Goal: Task Accomplishment & Management: Manage account settings

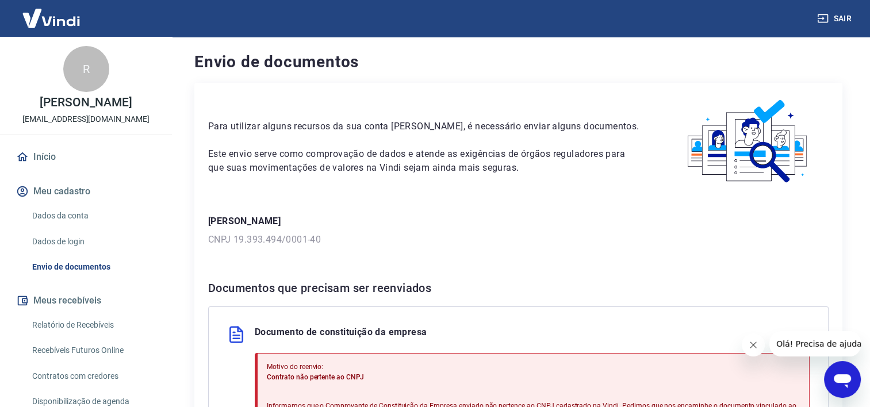
scroll to position [229, 0]
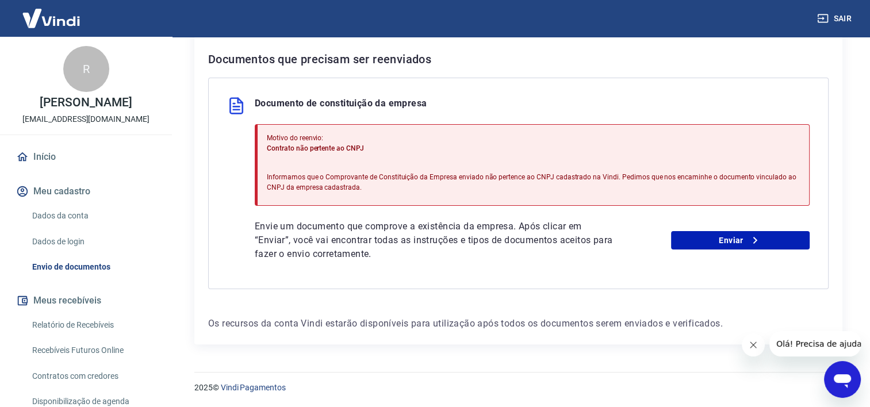
click at [841, 375] on icon "Abrir janela de mensagens" at bounding box center [842, 381] width 17 height 14
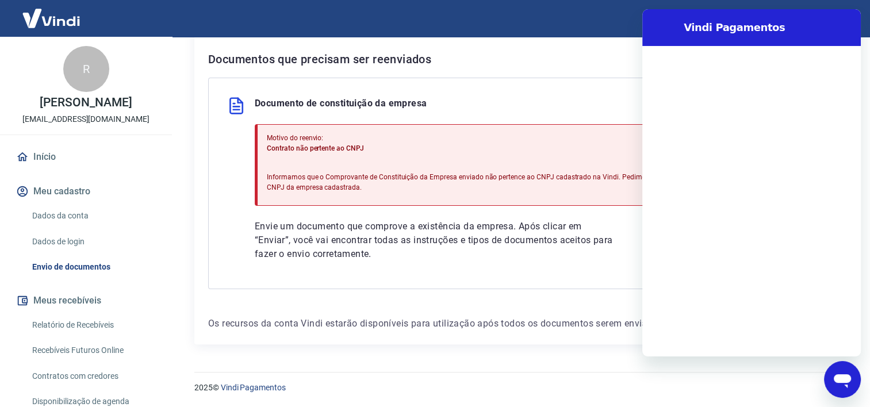
scroll to position [0, 0]
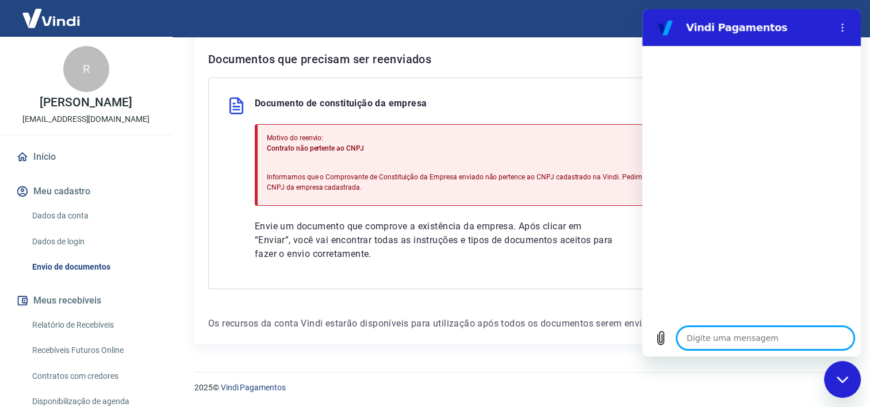
click at [706, 331] on textarea at bounding box center [765, 338] width 177 height 23
type textarea "b"
type textarea "x"
type textarea "bo"
type textarea "x"
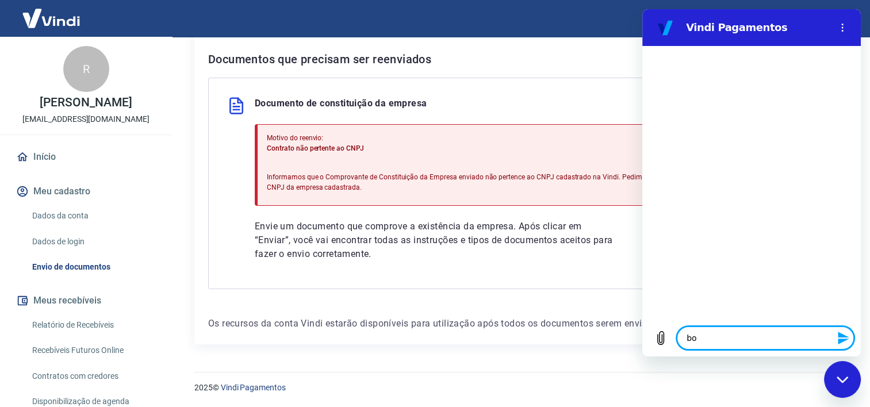
type textarea "boa"
type textarea "x"
type textarea "boa"
type textarea "x"
type textarea "boa t"
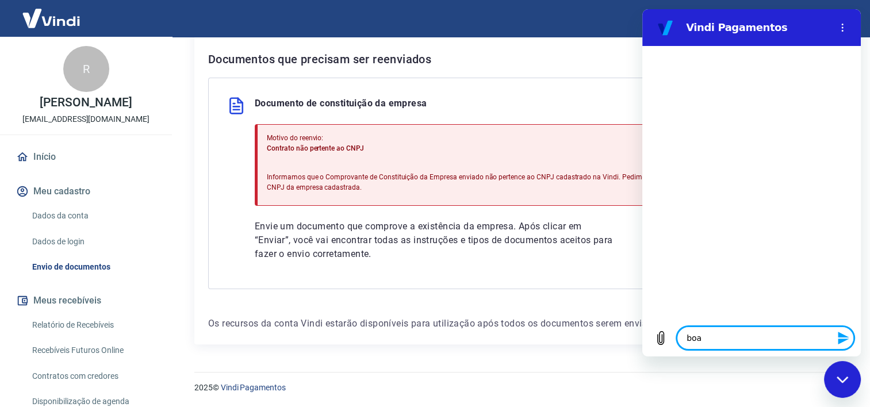
type textarea "x"
type textarea "boa ta"
type textarea "x"
type textarea "boa tar"
type textarea "x"
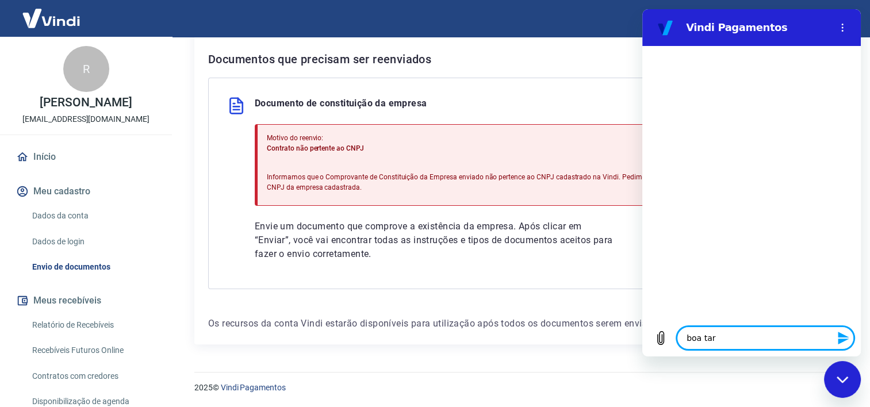
type textarea "boa tard"
type textarea "x"
type textarea "boa tarde"
type textarea "x"
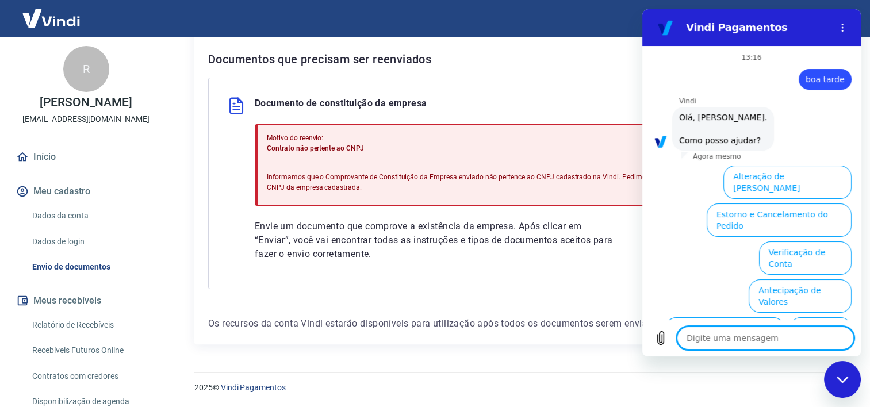
scroll to position [80, 0]
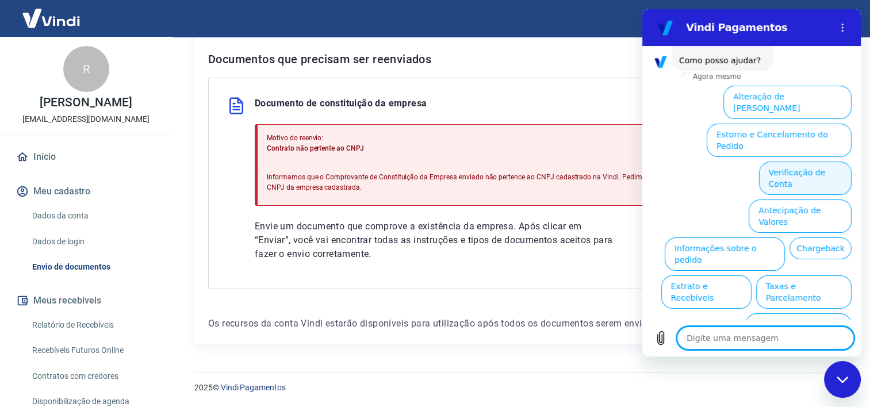
click at [766, 162] on button "Verificação de Conta" at bounding box center [805, 178] width 93 height 33
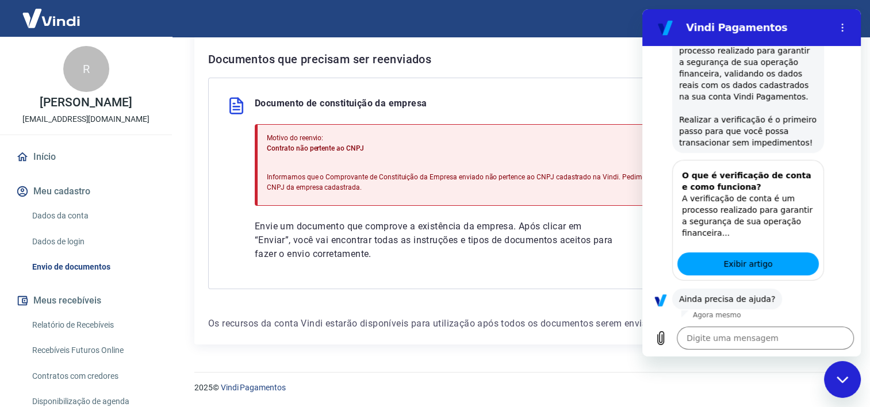
scroll to position [195, 0]
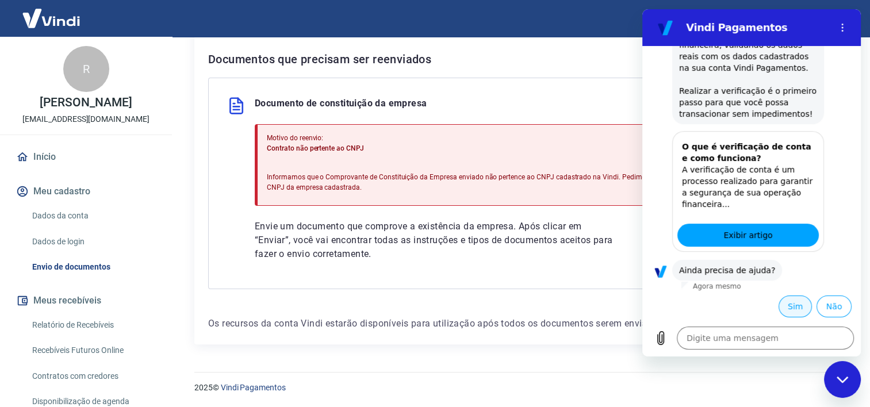
click at [790, 303] on button "Sim" at bounding box center [794, 307] width 33 height 22
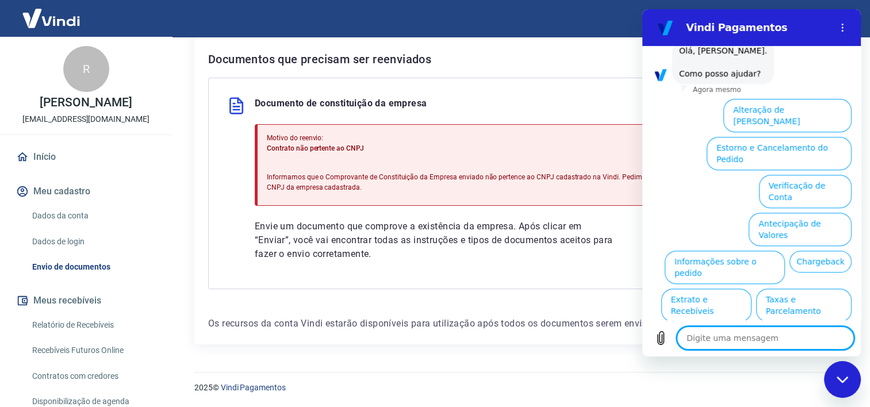
scroll to position [494, 0]
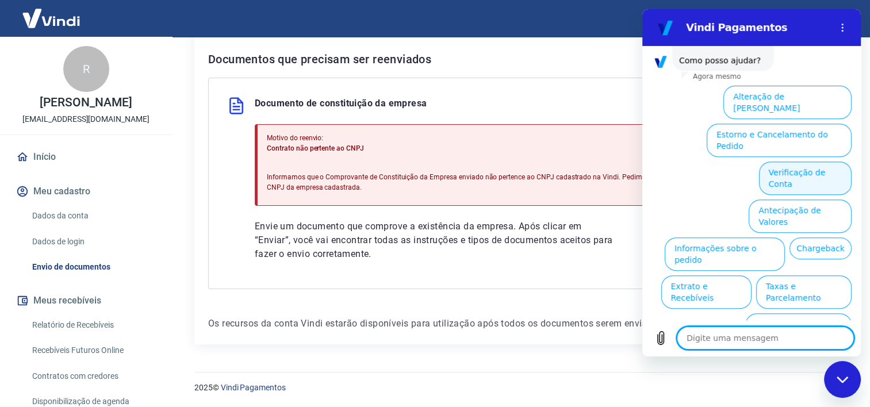
click at [792, 162] on button "Verificação de Conta" at bounding box center [805, 178] width 93 height 33
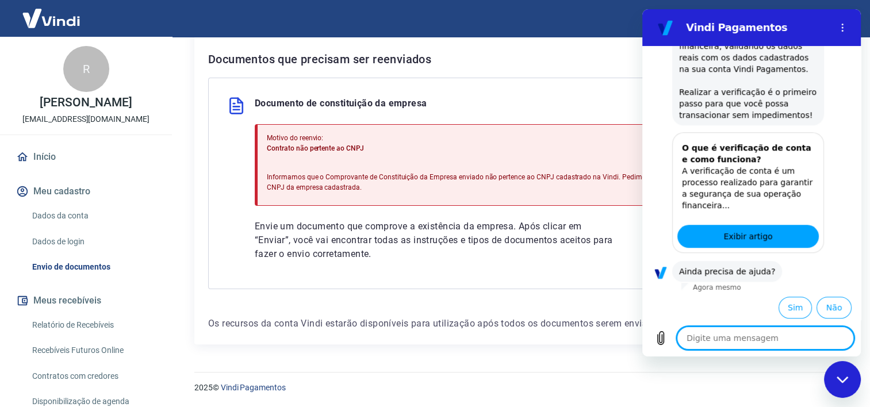
scroll to position [609, 0]
click at [789, 301] on button "Sim" at bounding box center [794, 307] width 33 height 22
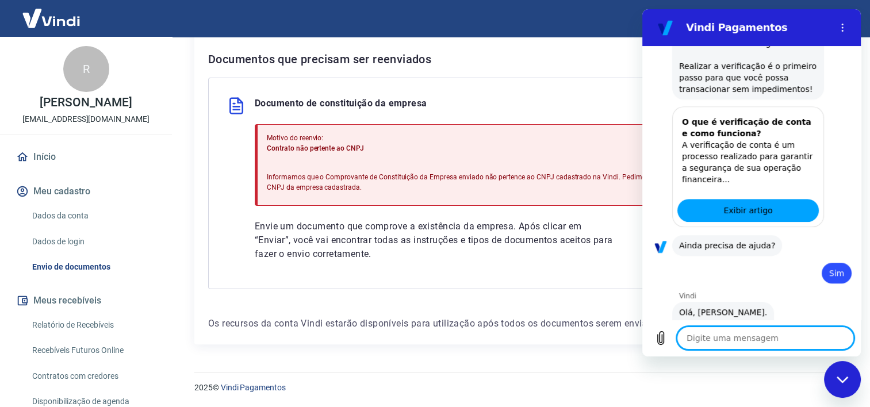
type textarea "x"
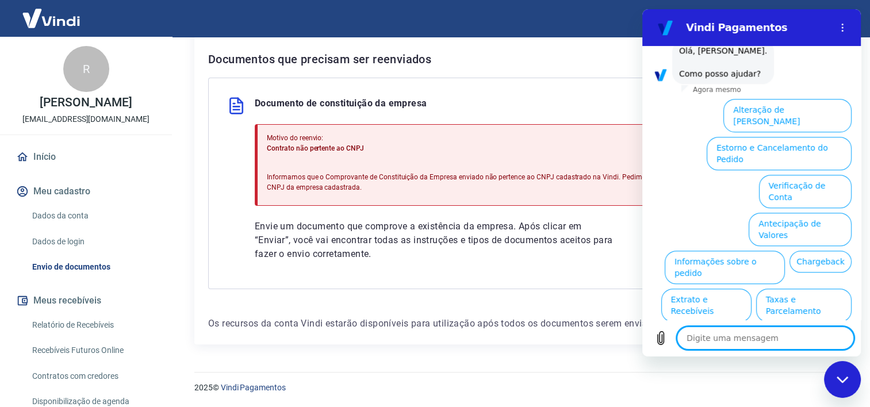
scroll to position [907, 0]
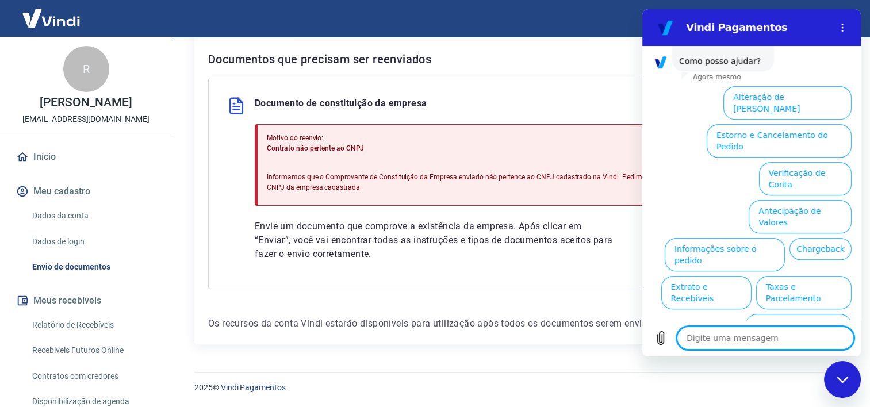
click at [734, 337] on textarea at bounding box center [765, 338] width 177 height 23
type textarea "f"
type textarea "x"
type textarea "fa"
type textarea "x"
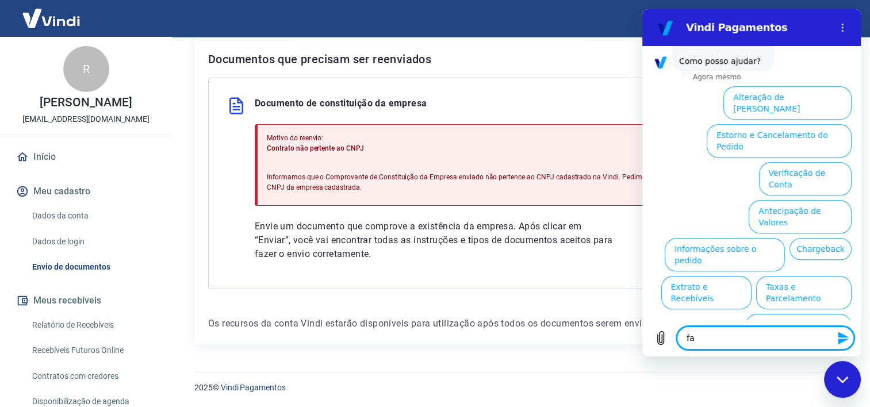
type textarea "fal"
type textarea "x"
type textarea "fala"
type textarea "x"
type textarea "falar"
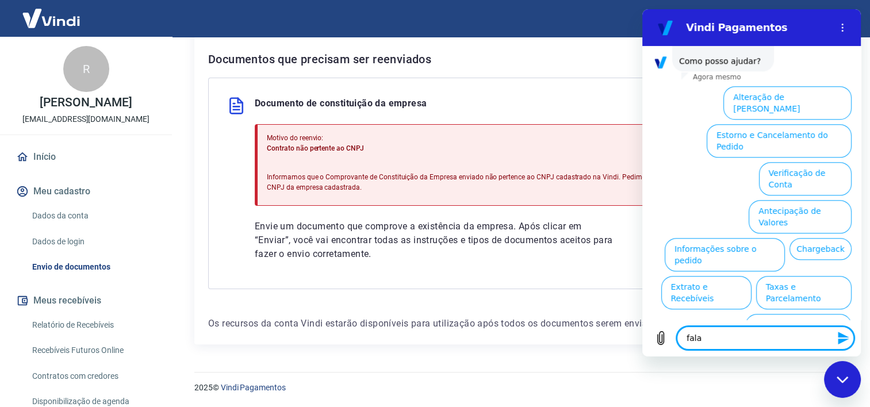
type textarea "x"
type textarea "falar"
type textarea "x"
type textarea "falar a"
type textarea "x"
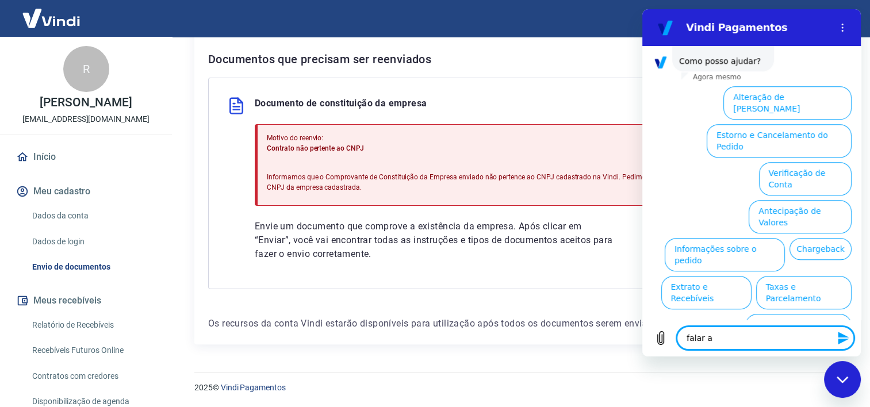
type textarea "falar at"
type textarea "x"
type textarea "falar ate"
type textarea "x"
type textarea "falar aten"
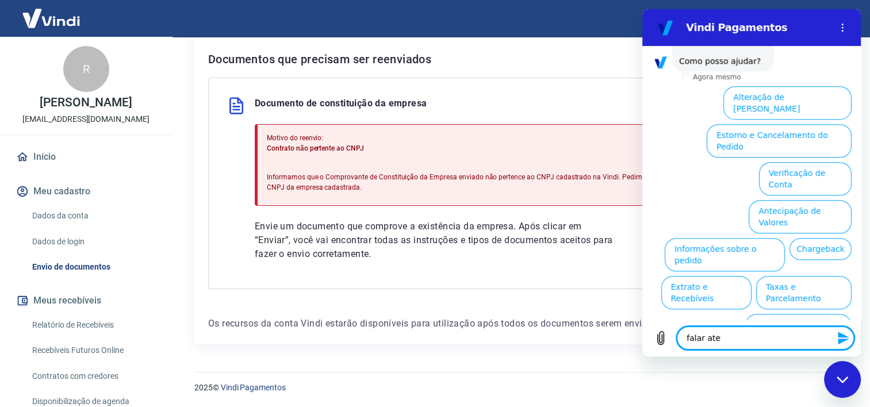
type textarea "x"
type textarea "falar atend"
type textarea "x"
type textarea "falar atendi"
type textarea "x"
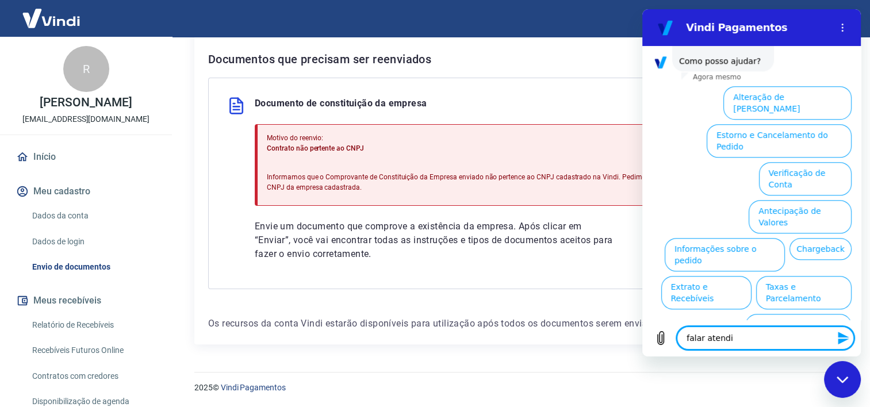
type textarea "falar atendim"
type textarea "x"
type textarea "falar atendime"
type textarea "x"
type textarea "falar atendimen"
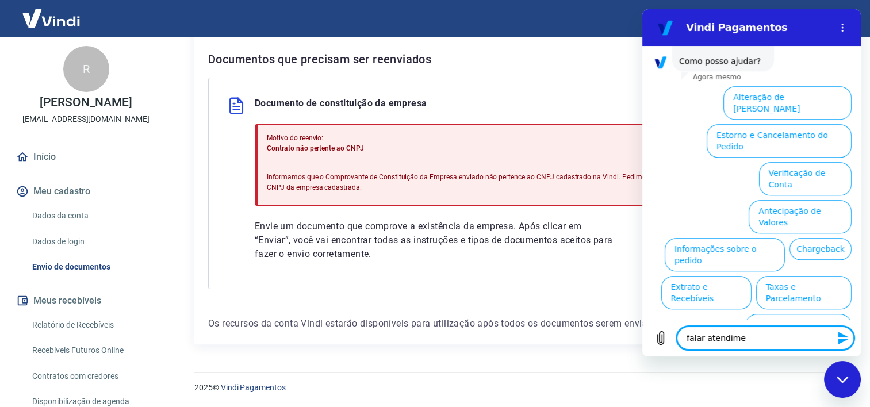
type textarea "x"
type textarea "falar atendiment"
type textarea "x"
type textarea "falar atendimento"
type textarea "x"
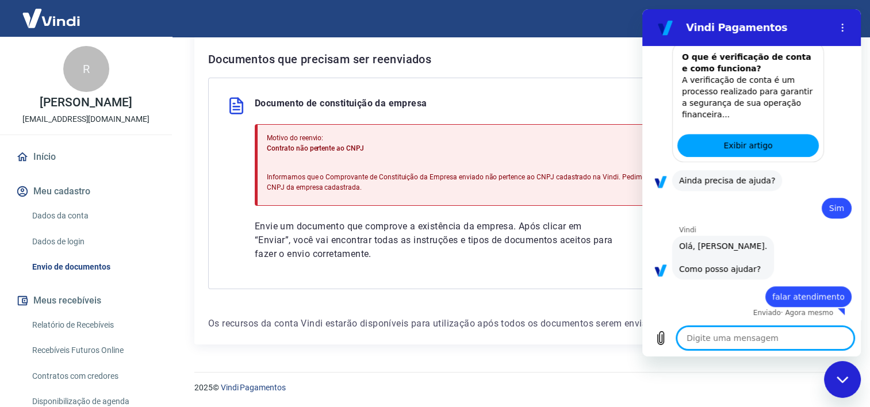
type textarea "x"
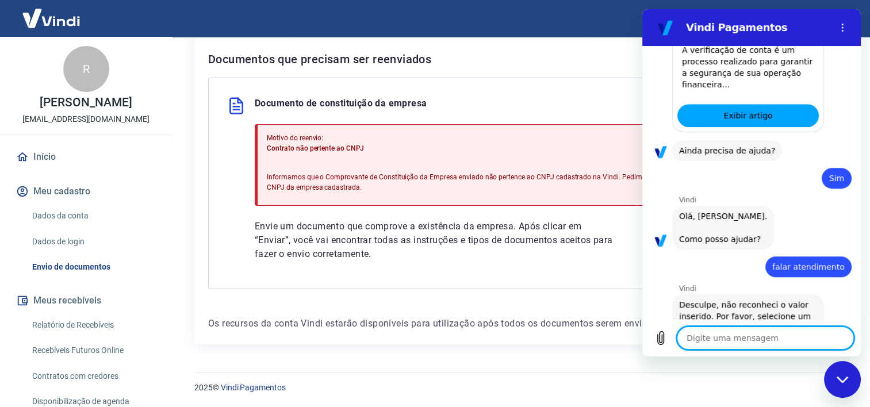
scroll to position [760, 0]
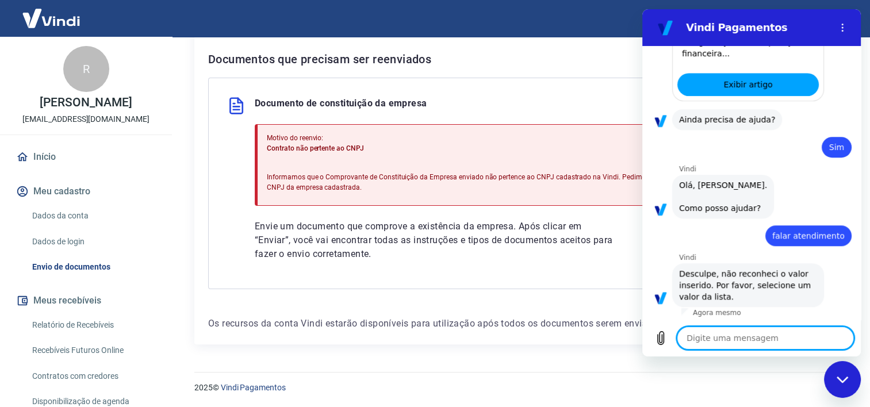
click at [724, 337] on textarea at bounding box center [765, 338] width 177 height 23
type textarea "a"
type textarea "x"
type textarea "at"
type textarea "x"
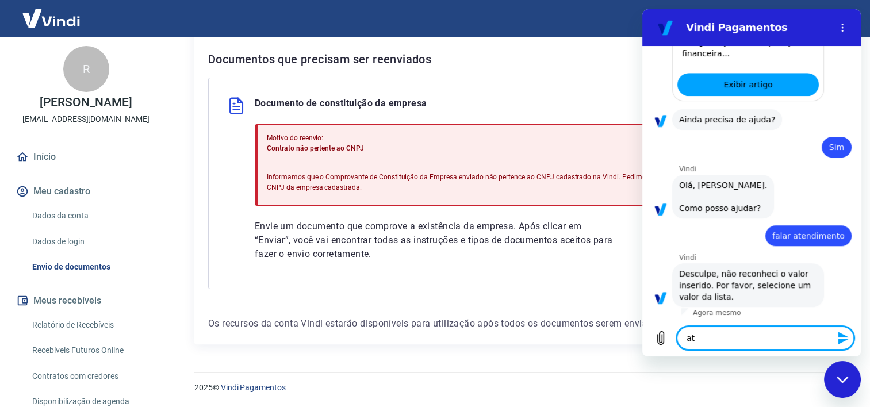
type textarea "ate"
type textarea "x"
type textarea "aten"
type textarea "x"
type textarea "atend"
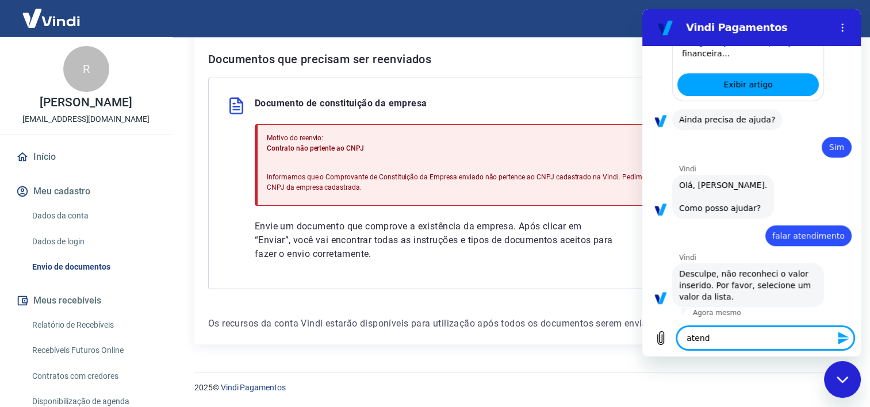
type textarea "x"
type textarea "atendi"
type textarea "x"
type textarea "atendim"
type textarea "x"
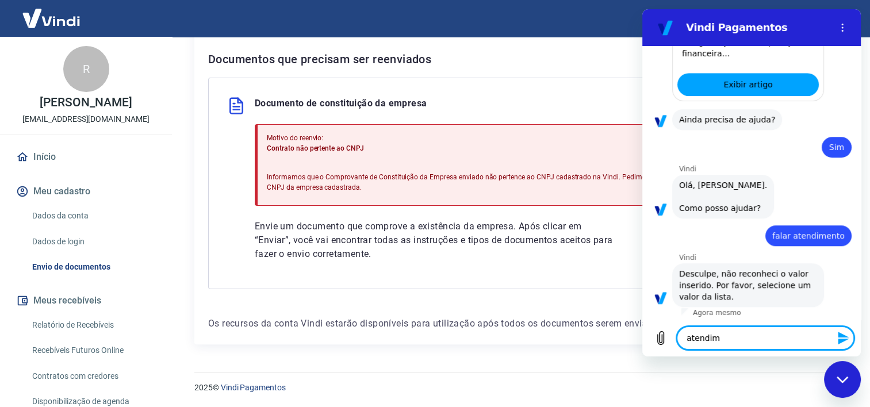
type textarea "atendime"
type textarea "x"
type textarea "atendimen"
type textarea "x"
type textarea "atendiment"
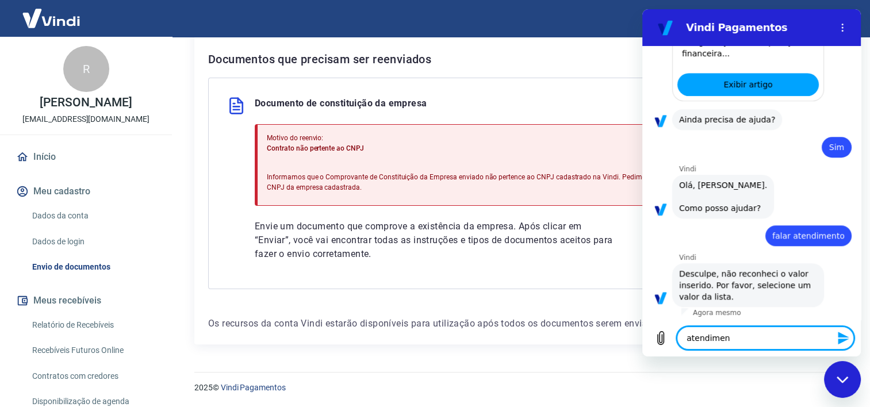
type textarea "x"
type textarea "atendimento"
type textarea "x"
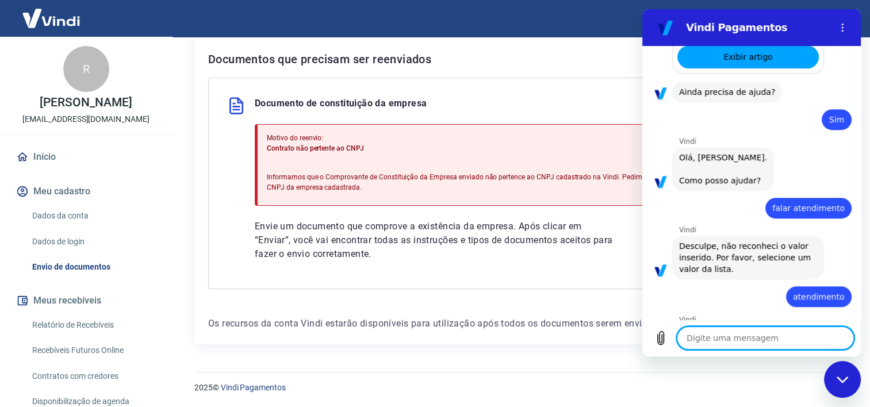
type textarea "x"
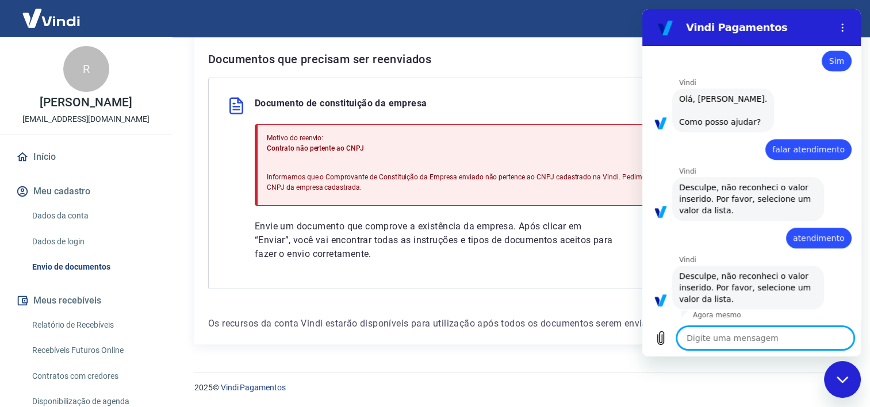
scroll to position [849, 0]
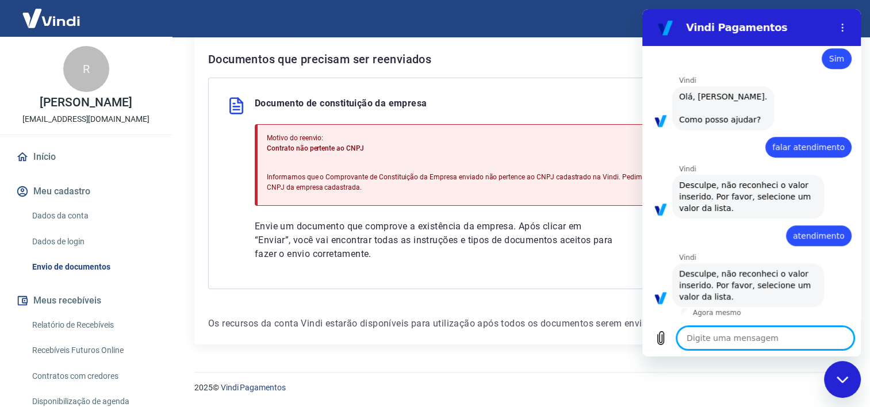
type textarea "l"
type textarea "x"
type textarea "li"
type textarea "x"
type textarea "lis"
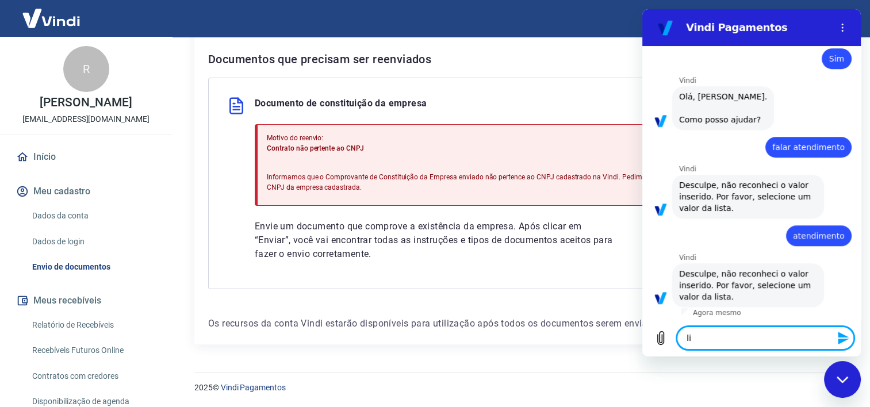
type textarea "x"
type textarea "list"
type textarea "x"
type textarea "lista"
type textarea "x"
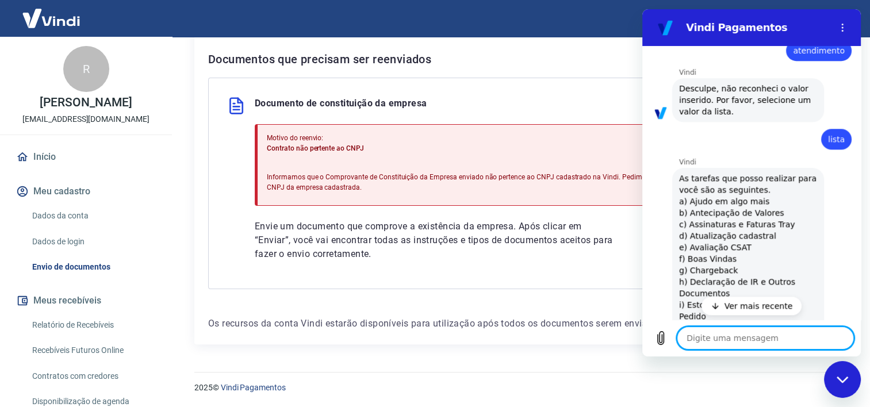
type textarea "x"
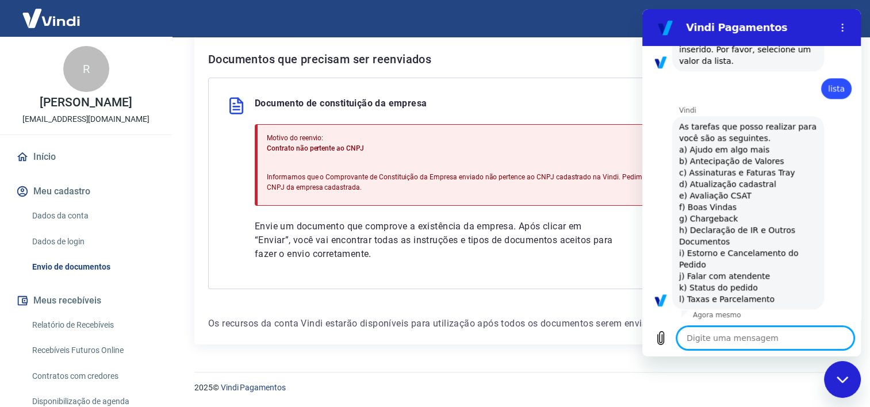
scroll to position [1087, 0]
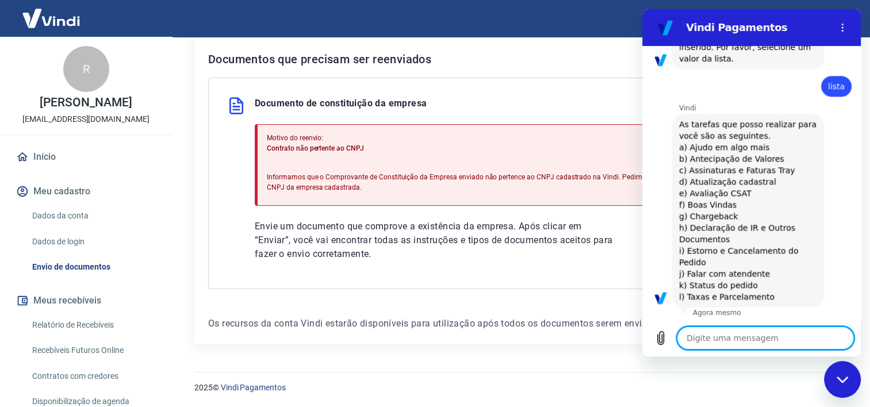
type textarea "h"
type textarea "x"
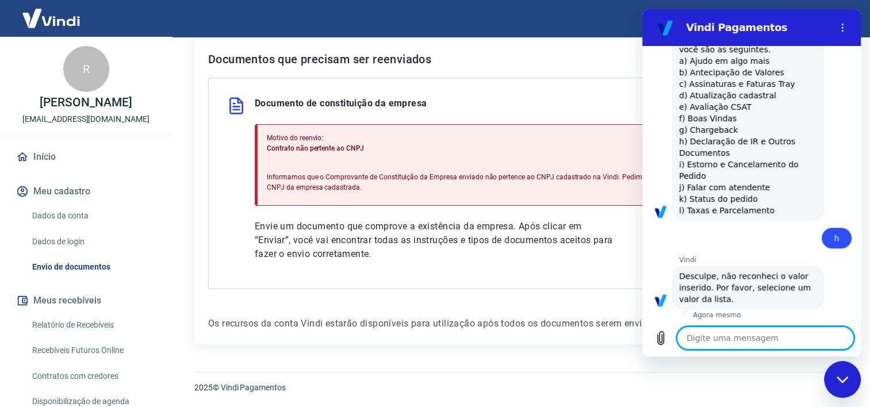
scroll to position [1175, 0]
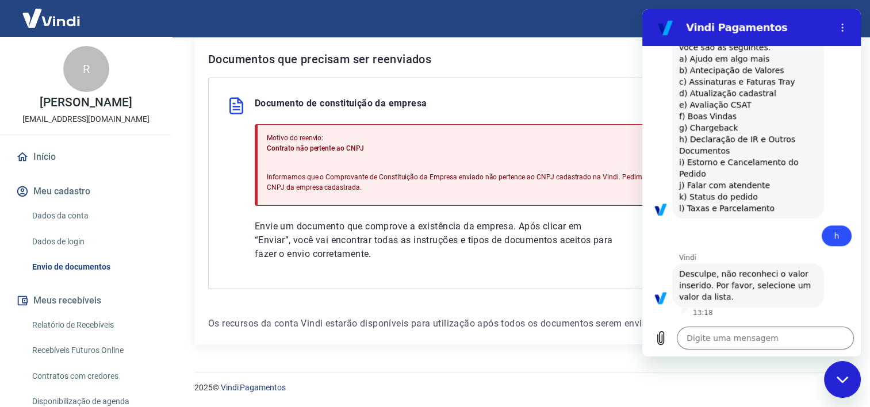
click at [568, 40] on div "Para utilizar alguns recursos da sua conta [PERSON_NAME], é necessário enviar a…" at bounding box center [518, 99] width 648 height 490
click at [844, 33] on button "Menu de opções" at bounding box center [842, 27] width 23 height 23
click at [835, 379] on div "Fechar janela de mensagens" at bounding box center [842, 379] width 34 height 34
type textarea "x"
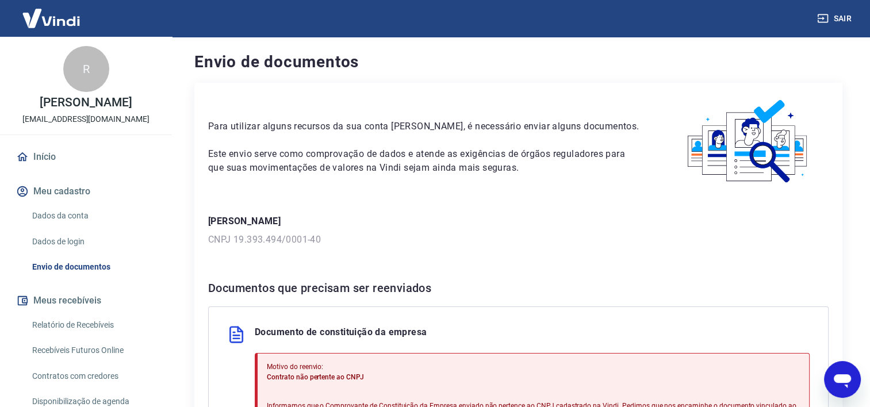
scroll to position [229, 0]
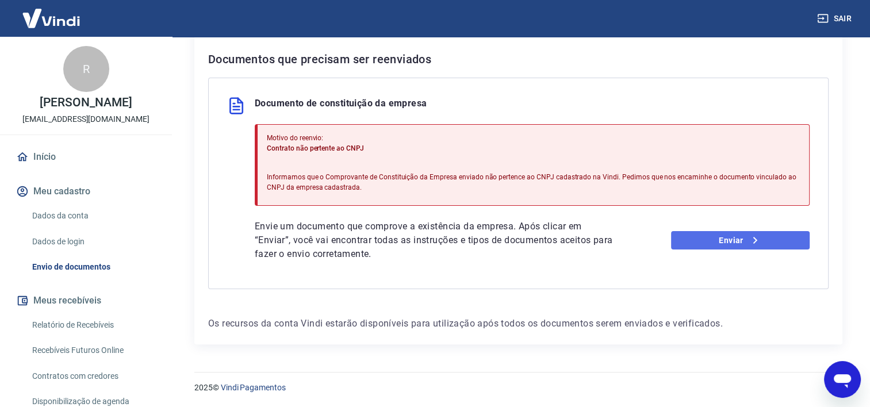
click at [725, 240] on link "Enviar" at bounding box center [740, 240] width 139 height 18
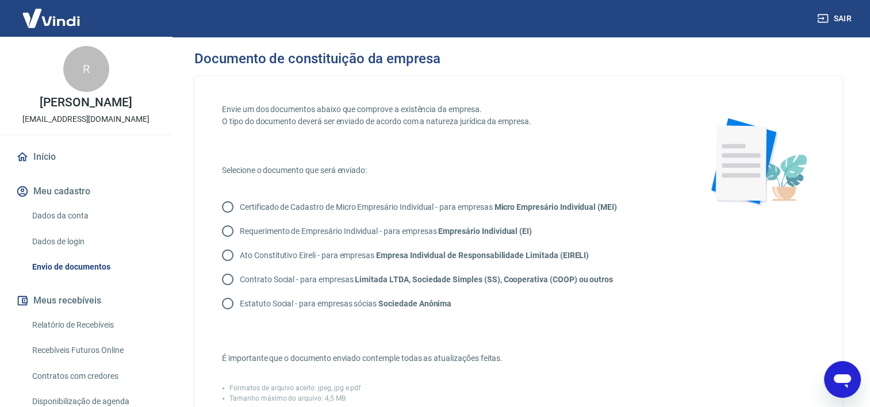
click at [227, 283] on input "Contrato Social - para empresas Limitada LTDA, Sociedade Simples (SS), Cooperat…" at bounding box center [228, 279] width 24 height 24
radio input "true"
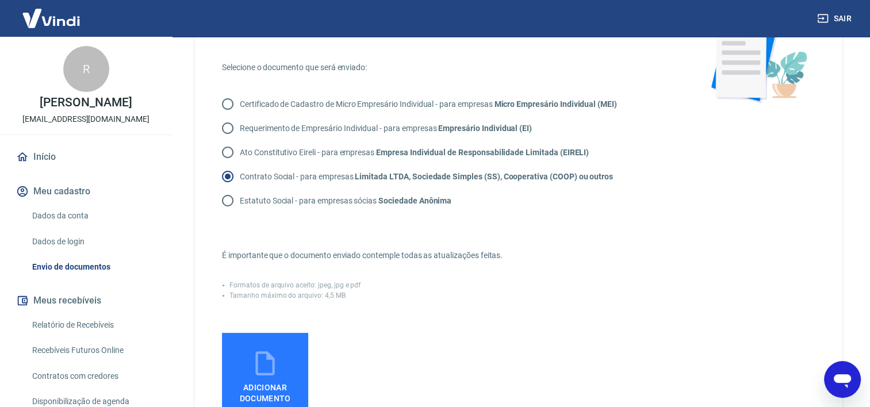
scroll to position [371, 0]
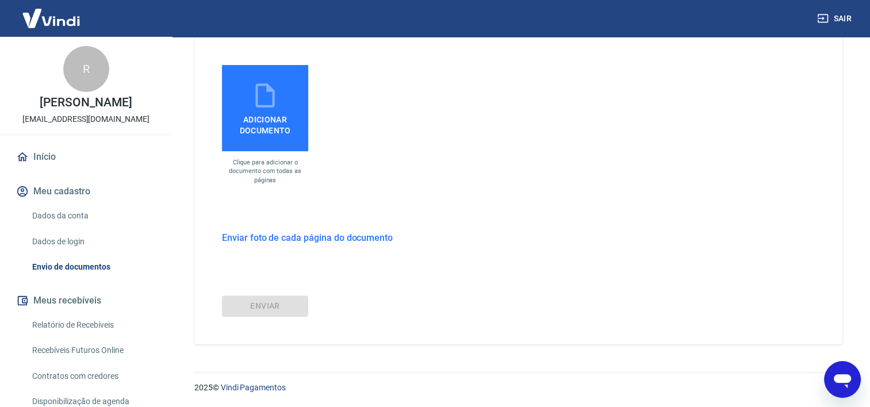
click at [262, 135] on span "Adicionar documento" at bounding box center [265, 123] width 77 height 26
click at [0, 0] on input "Adicionar documento" at bounding box center [0, 0] width 0 height 0
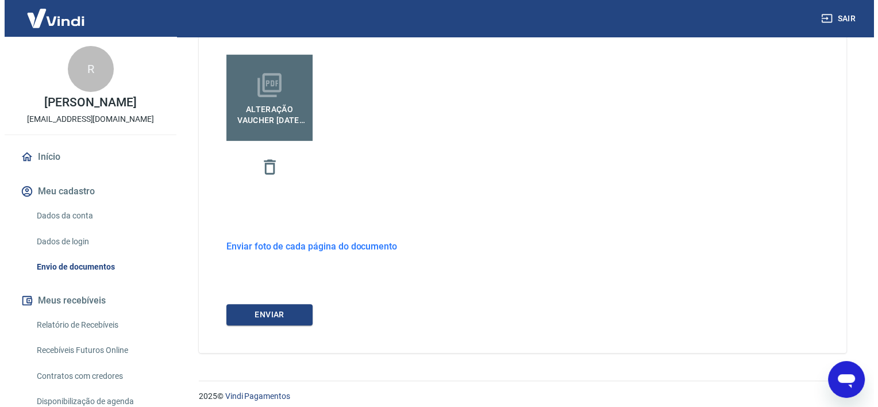
scroll to position [390, 0]
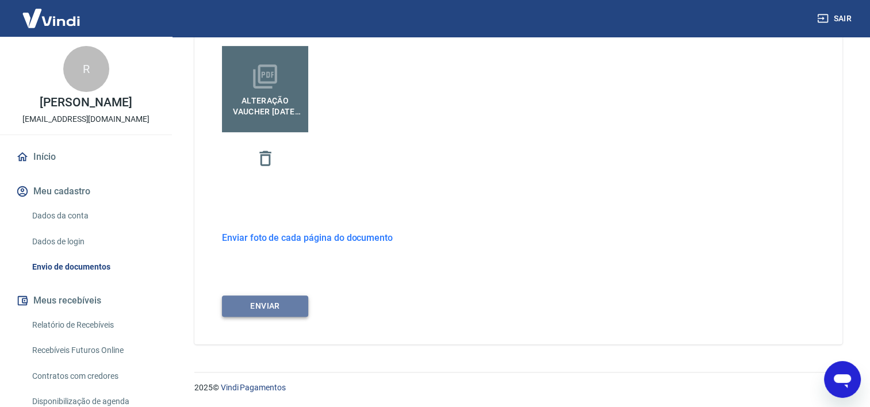
click at [274, 308] on button "ENVIAR" at bounding box center [265, 306] width 86 height 21
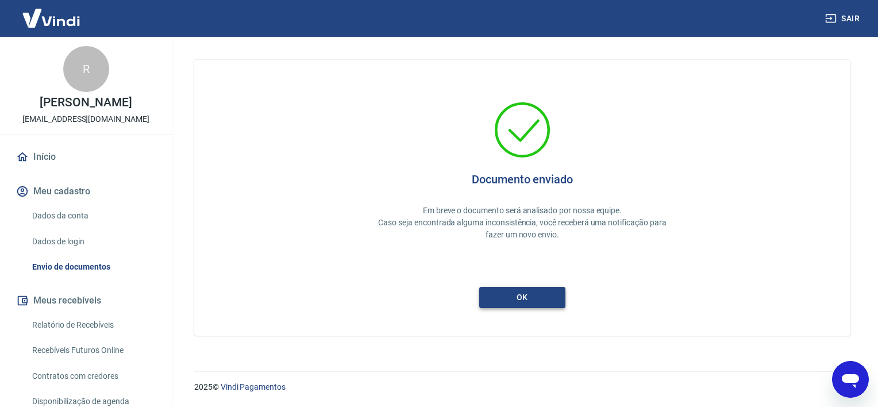
click at [538, 293] on button "ok" at bounding box center [522, 297] width 86 height 21
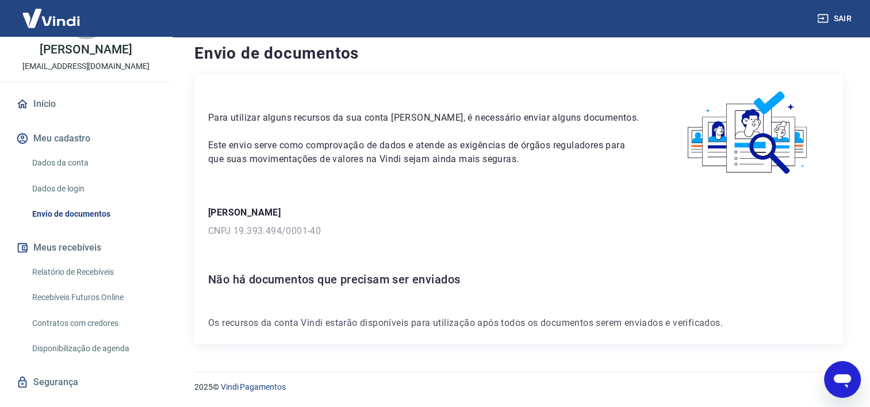
scroll to position [75, 0]
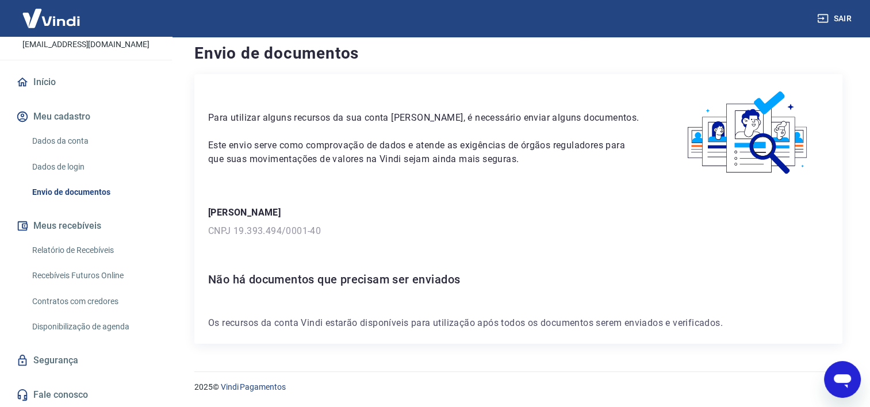
click at [47, 400] on link "Fale conosco" at bounding box center [86, 394] width 144 height 25
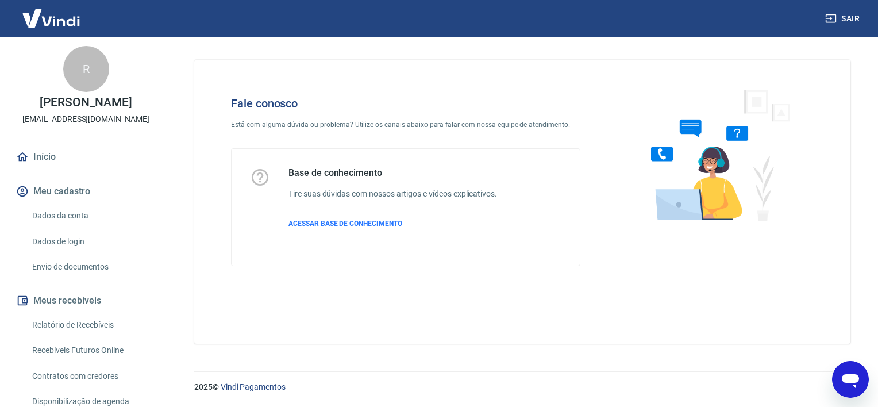
scroll to position [75, 0]
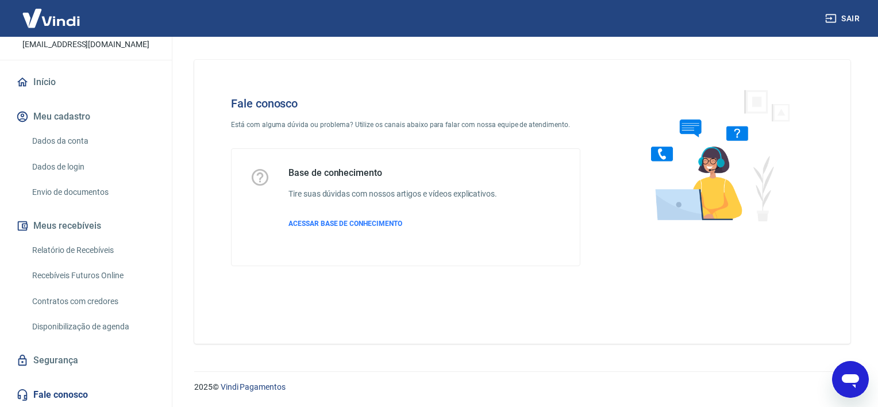
click at [713, 247] on div at bounding box center [715, 181] width 233 height 206
click at [42, 393] on link "Fale conosco" at bounding box center [86, 394] width 144 height 25
click at [21, 394] on icon at bounding box center [22, 395] width 13 height 13
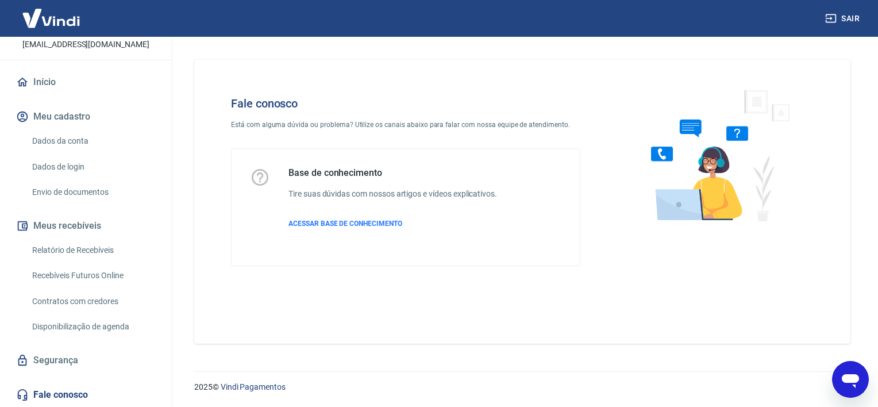
click at [302, 123] on p "Está com alguma dúvida ou problema? Utilize os canais abaixo para falar com nos…" at bounding box center [406, 125] width 350 height 10
click at [848, 375] on icon "Abrir janela de mensagens" at bounding box center [850, 381] width 17 height 14
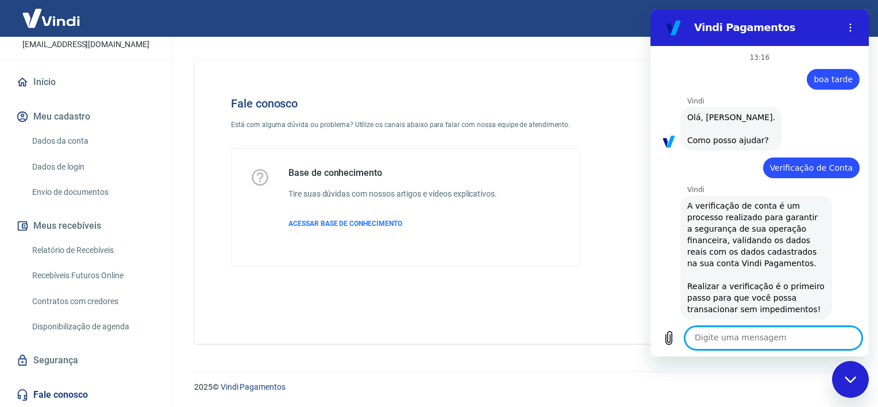
scroll to position [1175, 0]
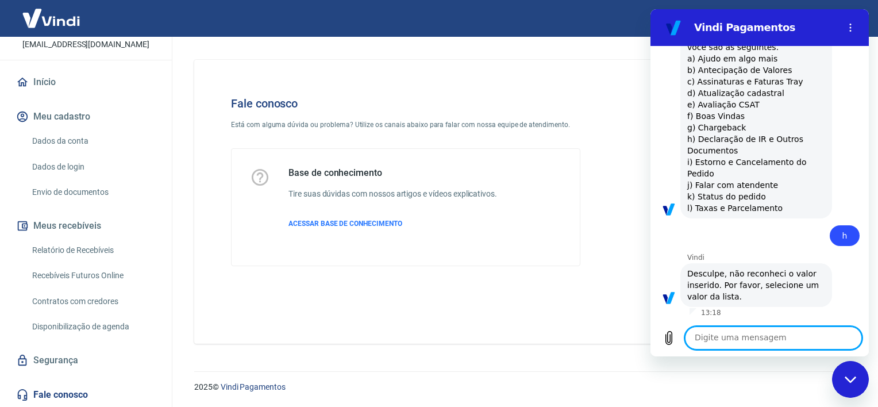
type textarea "j"
type textarea "x"
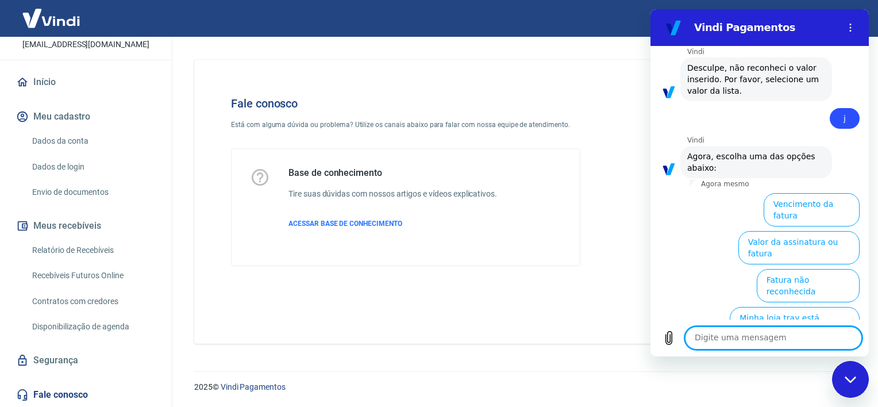
scroll to position [1488, 0]
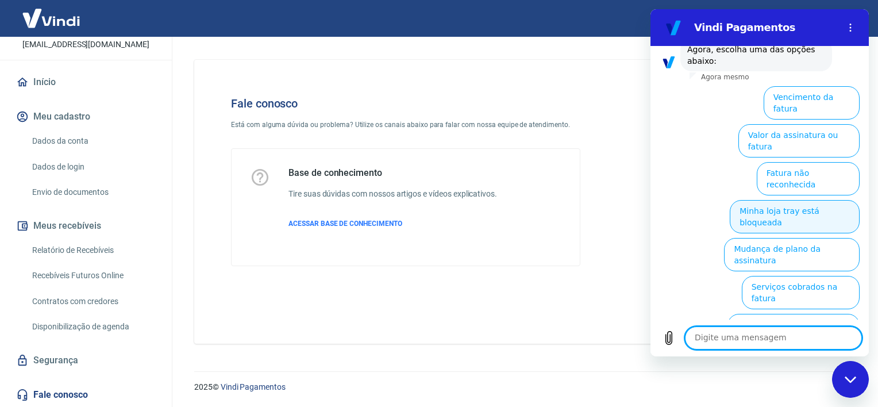
click at [759, 200] on button "Minha loja tray está bloqueada" at bounding box center [795, 216] width 130 height 33
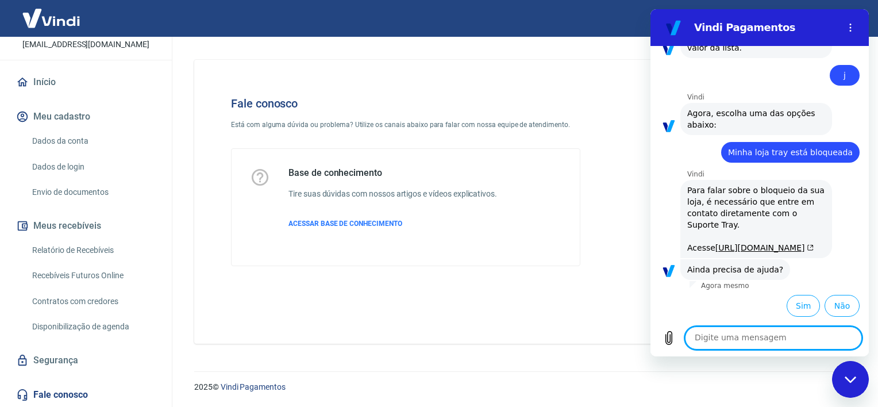
scroll to position [1492, 0]
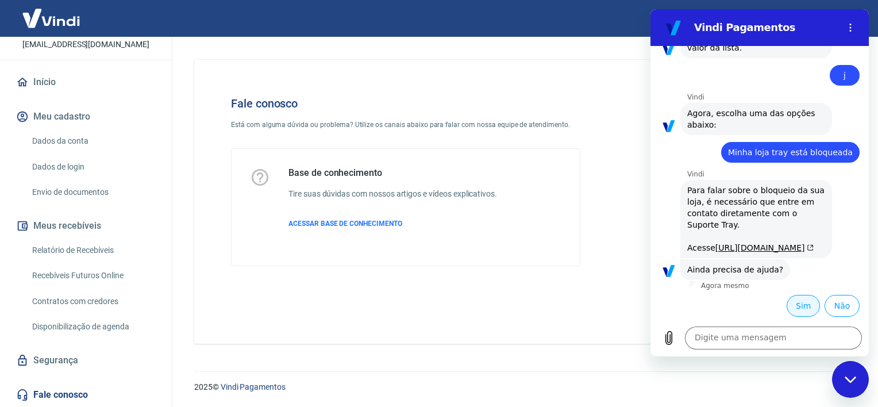
click at [791, 309] on button "Sim" at bounding box center [803, 306] width 33 height 22
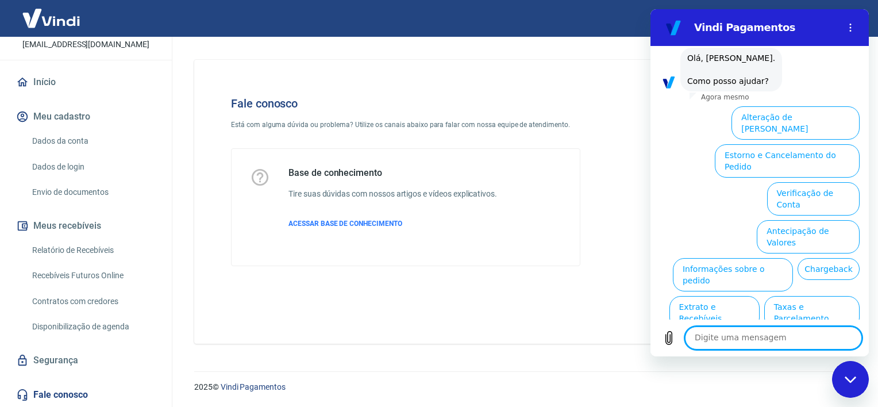
scroll to position [1790, 0]
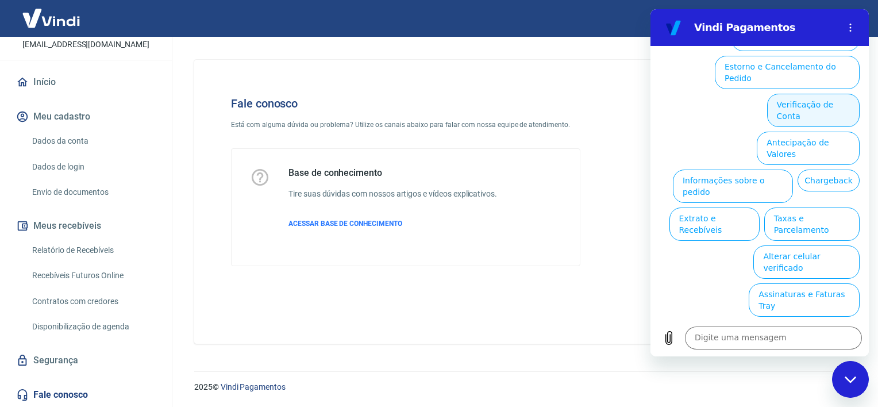
click at [800, 127] on button "Verificação de Conta" at bounding box center [813, 110] width 93 height 33
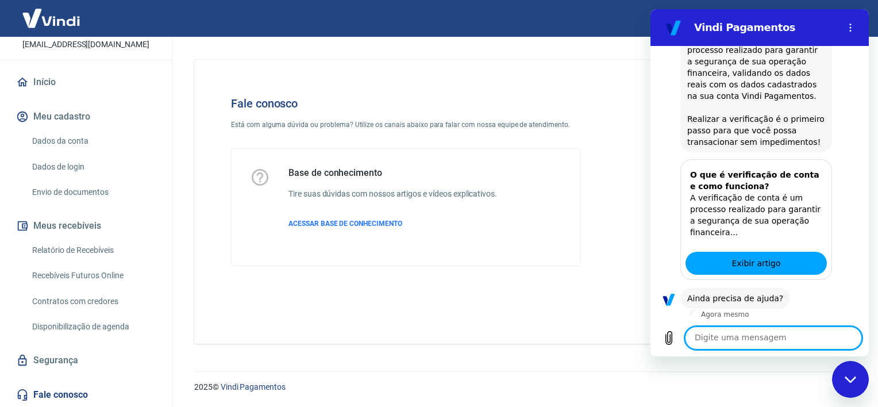
scroll to position [1906, 0]
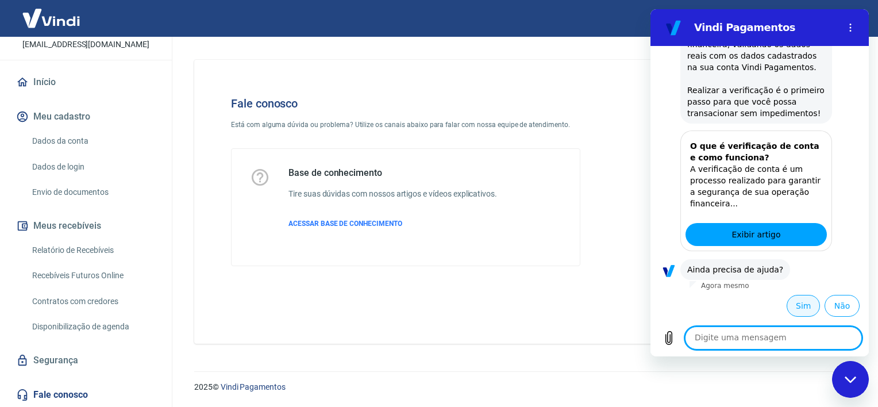
click at [790, 316] on button "Sim" at bounding box center [803, 306] width 33 height 22
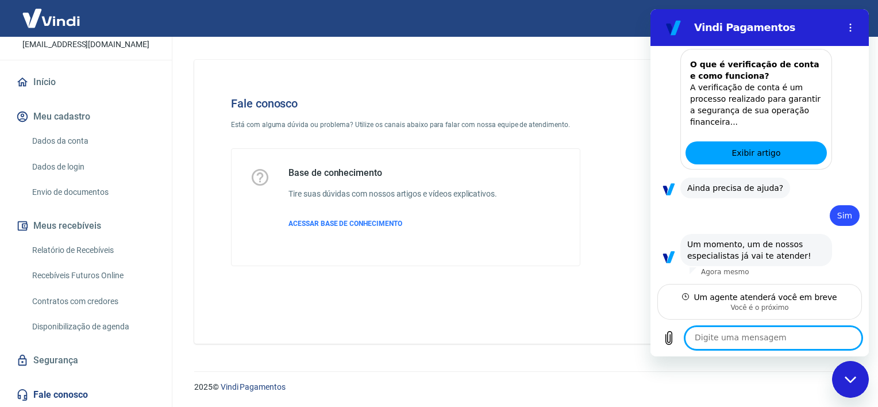
scroll to position [2010, 0]
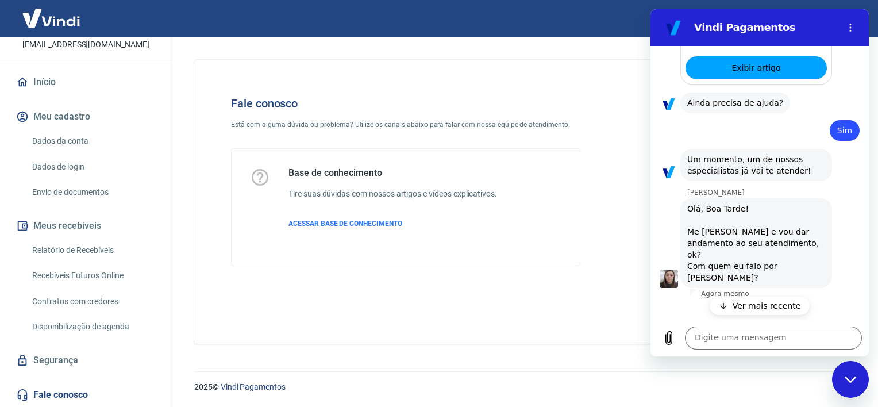
type textarea "x"
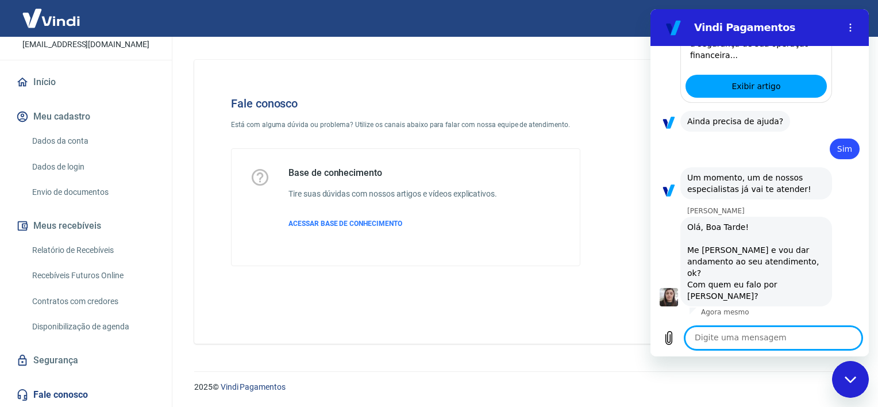
click at [738, 335] on textarea at bounding box center [773, 338] width 177 height 23
type textarea "o"
type textarea "x"
type textarea "oi"
type textarea "x"
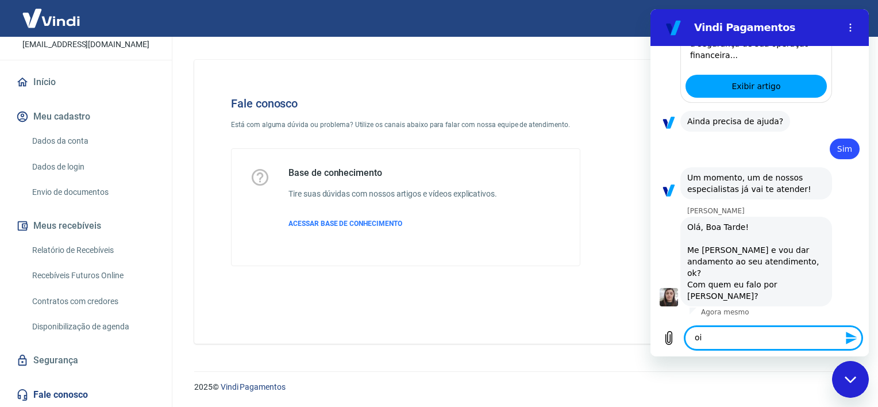
type textarea "oi"
type textarea "x"
type textarea "oi s"
type textarea "x"
type textarea "oi si"
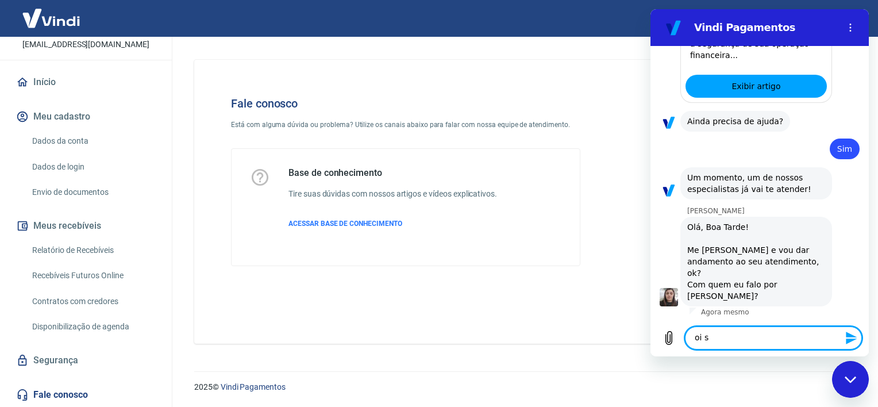
type textarea "x"
type textarea "oi sil"
type textarea "x"
type textarea "oi silv"
type textarea "x"
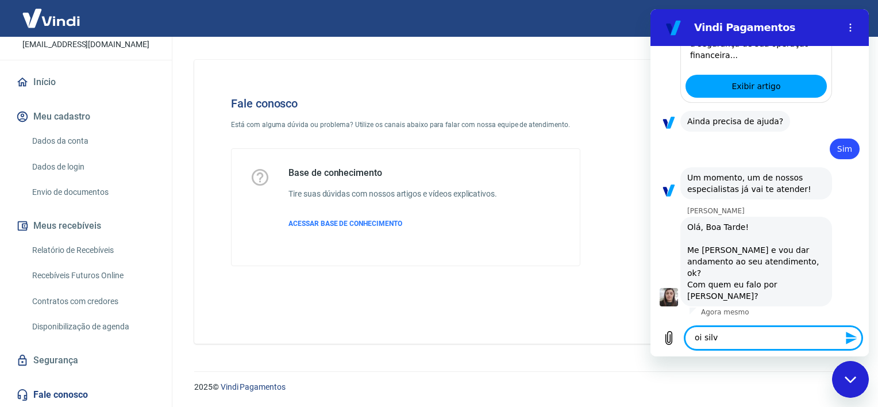
type textarea "oi silva"
type textarea "x"
type textarea "oi silvan"
type textarea "x"
type textarea "oi silvana"
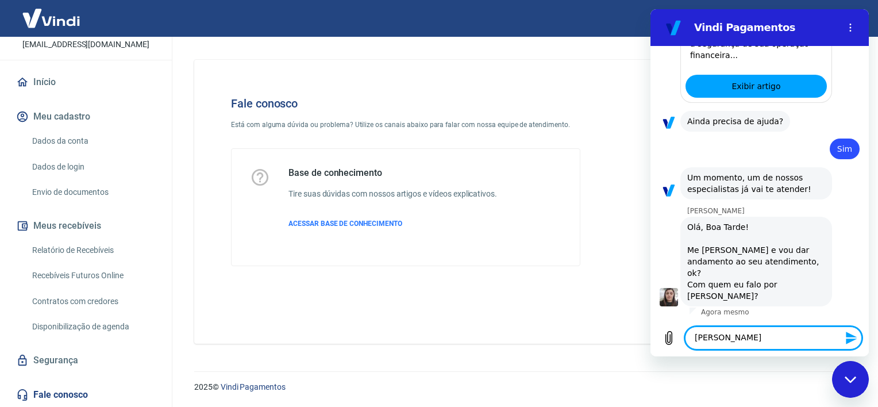
type textarea "x"
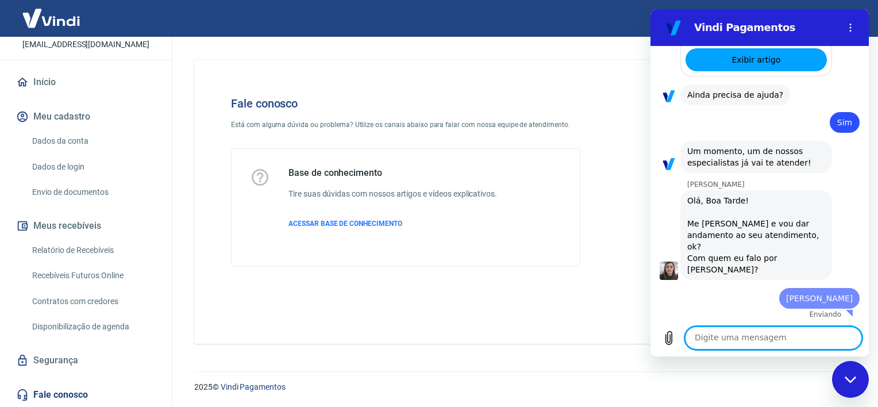
type textarea "x"
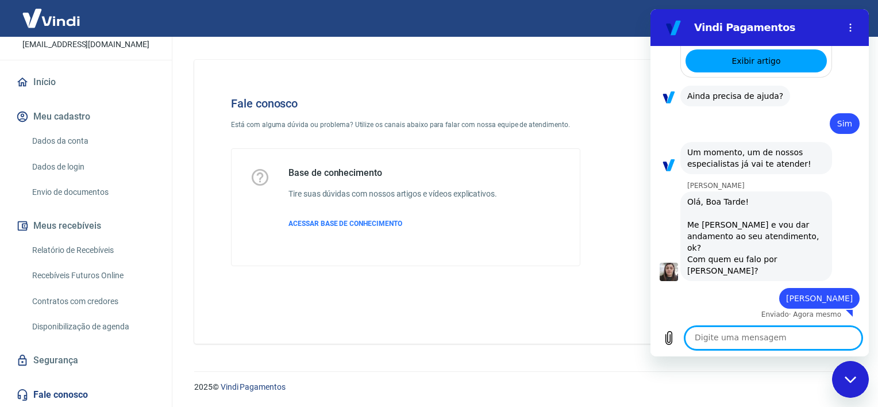
scroll to position [2070, 0]
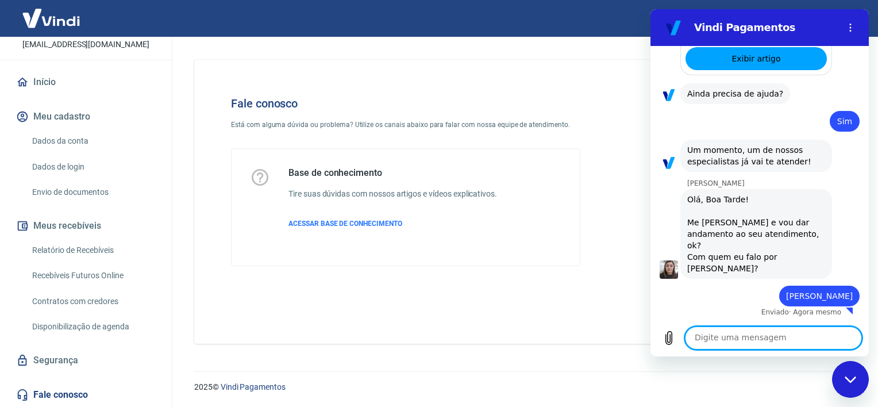
type textarea "b"
type textarea "x"
type textarea "bo"
type textarea "x"
type textarea "boa"
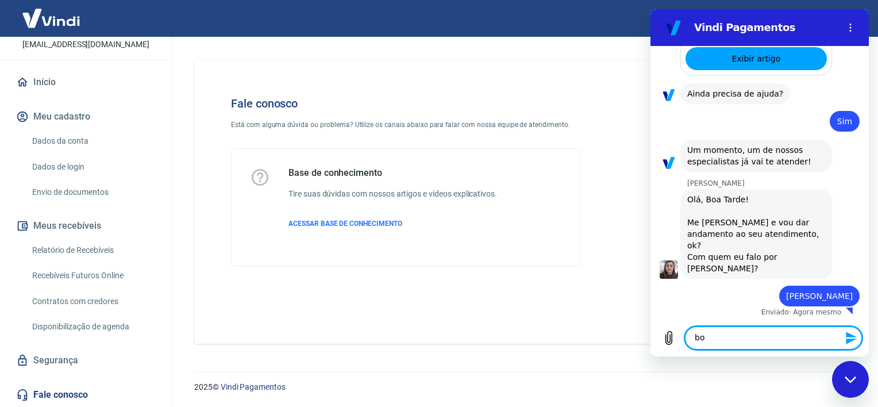
type textarea "x"
type textarea "boa"
type textarea "x"
type textarea "boa t"
type textarea "x"
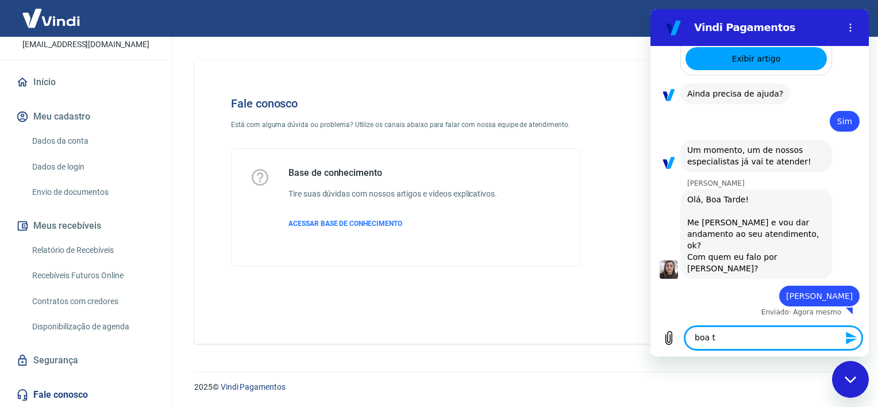
type textarea "boa ta"
type textarea "x"
type textarea "boa tar"
type textarea "x"
type textarea "boa tard"
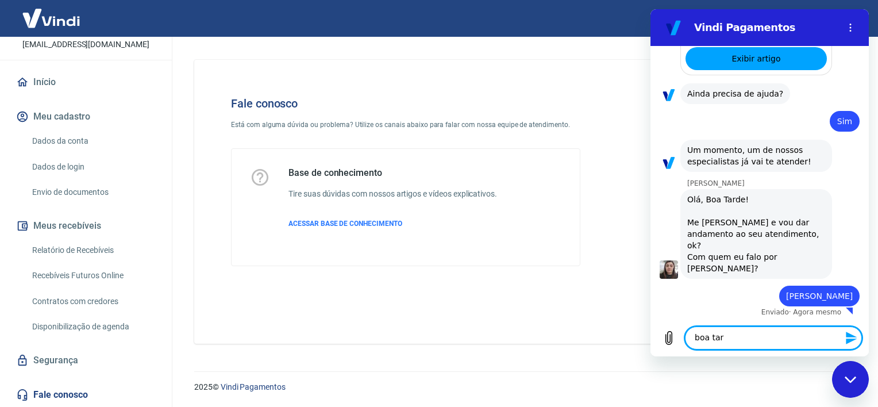
type textarea "x"
type textarea "boa tarde"
type textarea "x"
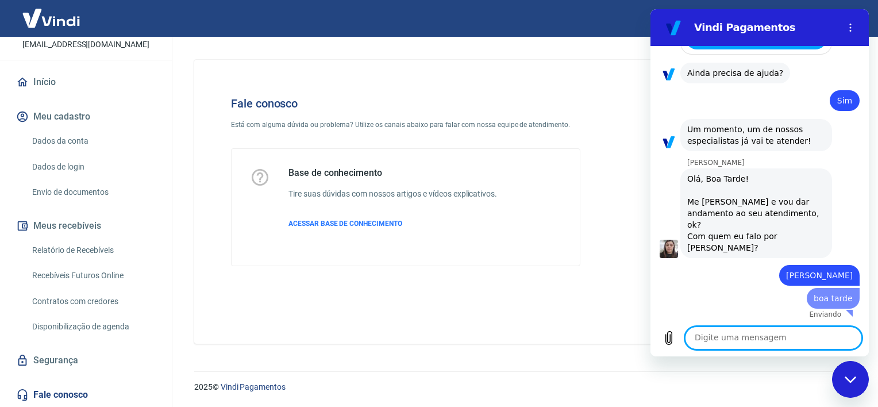
type textarea "x"
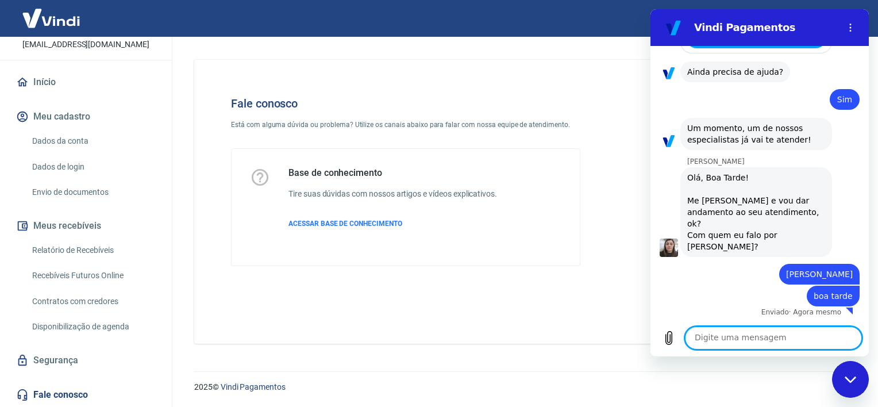
scroll to position [2093, 0]
type textarea "R"
type textarea "x"
type textarea "Ro"
type textarea "x"
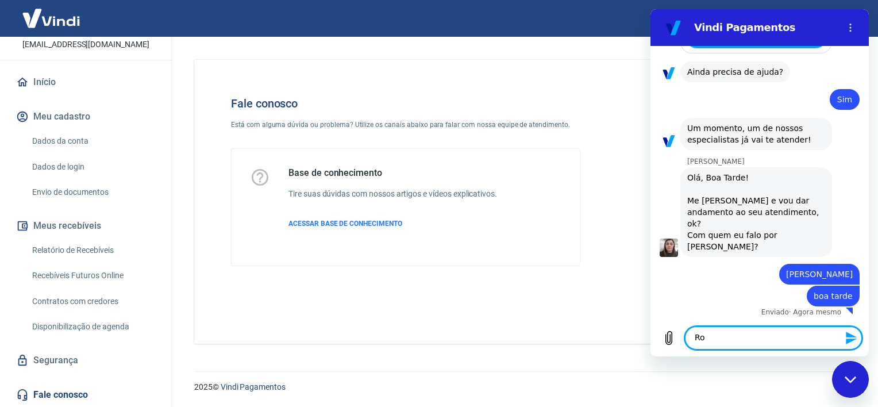
type textarea "Rog"
type textarea "x"
type textarea "Roge"
type textarea "x"
type textarea "Roger"
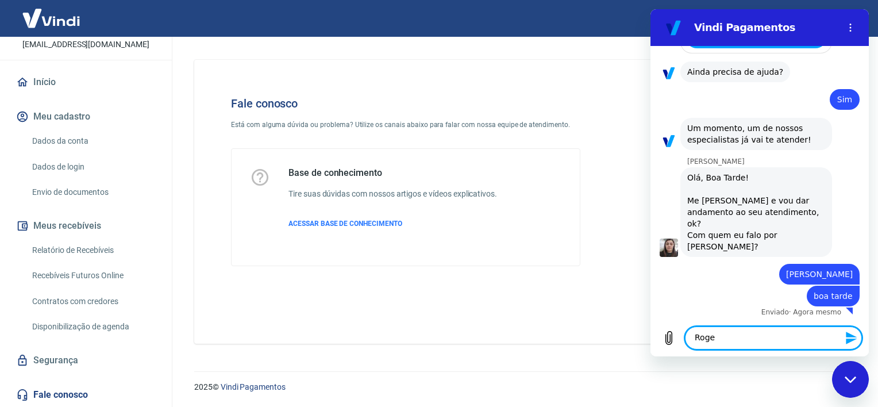
type textarea "x"
type textarea "Rogeri"
type textarea "x"
type textarea "Rogerio"
type textarea "x"
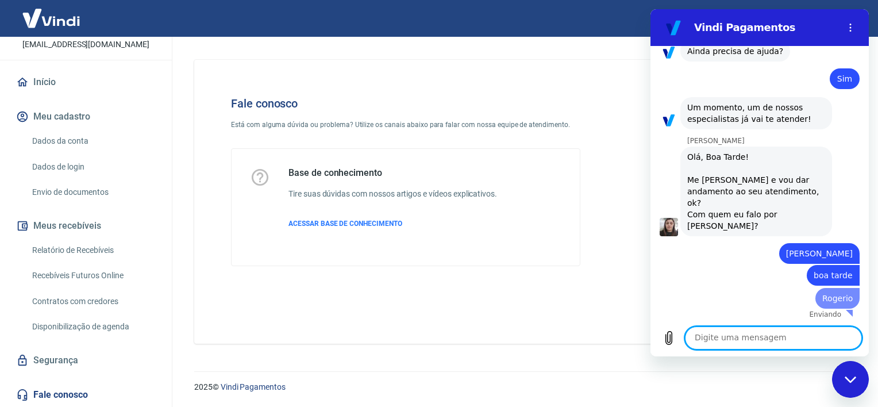
type textarea "x"
type textarea "t"
type textarea "x"
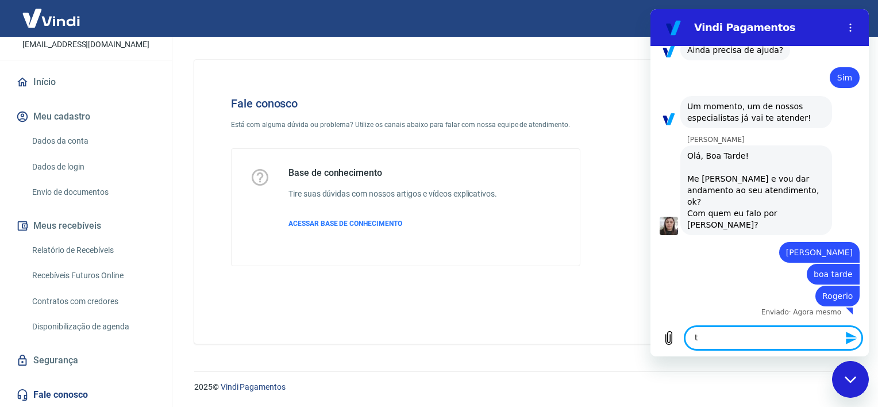
type textarea "ti"
type textarea "x"
type textarea "tit"
type textarea "x"
type textarea "titu"
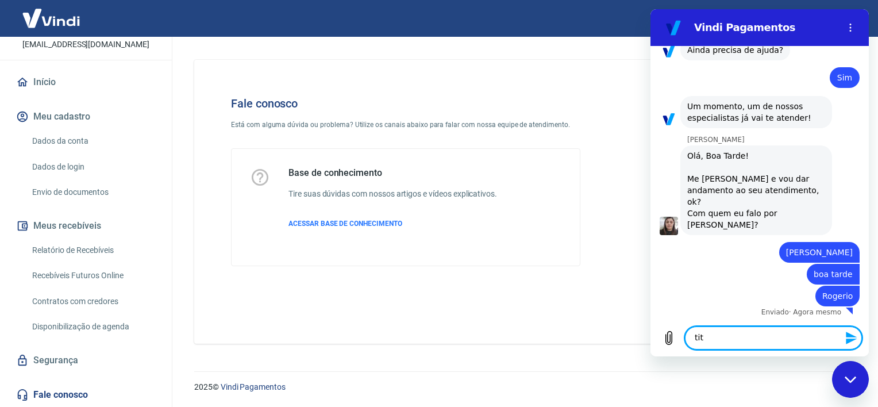
type textarea "x"
type textarea "titul"
type textarea "x"
type textarea "titula"
type textarea "x"
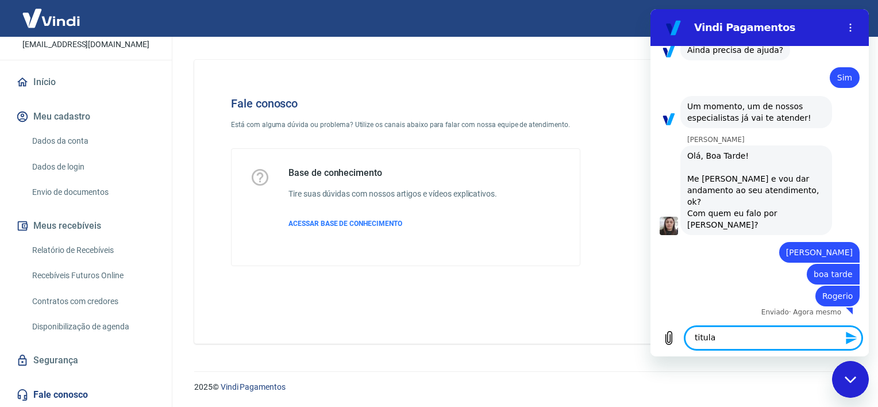
type textarea "titular"
type textarea "x"
type textarea "titular"
type textarea "x"
type textarea "titular d"
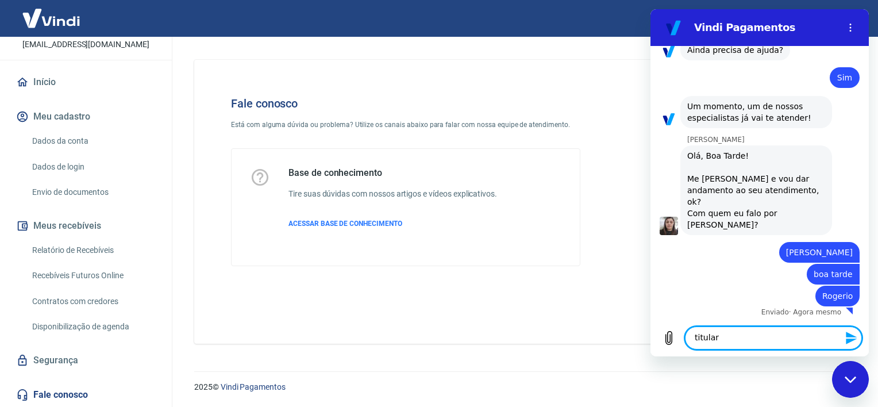
type textarea "x"
type textarea "titular da"
type textarea "x"
type textarea "titular da"
type textarea "x"
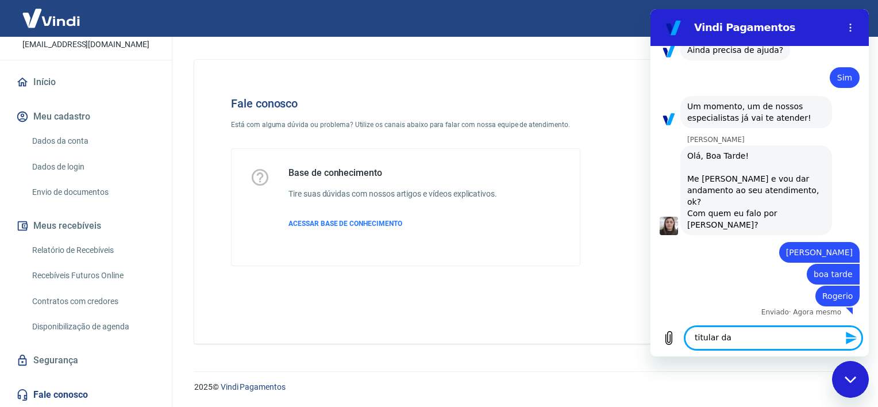
type textarea "titular da V"
type textarea "x"
type textarea "titular da Va"
type textarea "x"
type textarea "titular da Vau"
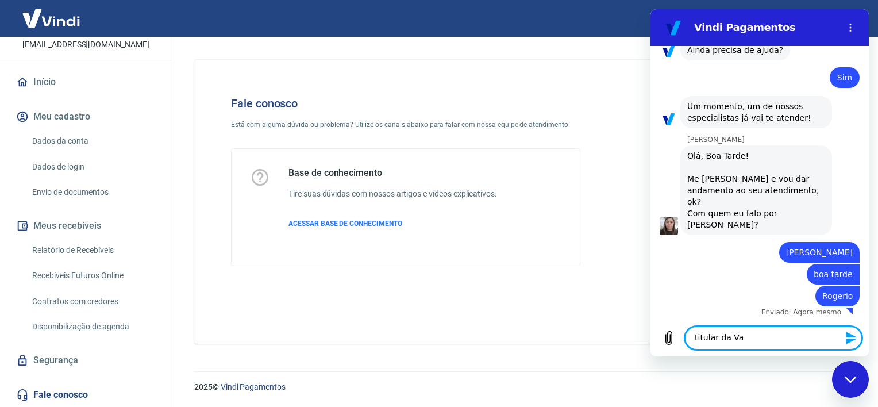
type textarea "x"
type textarea "titular da Vauc"
type textarea "x"
type textarea "titular da Vauch"
type textarea "x"
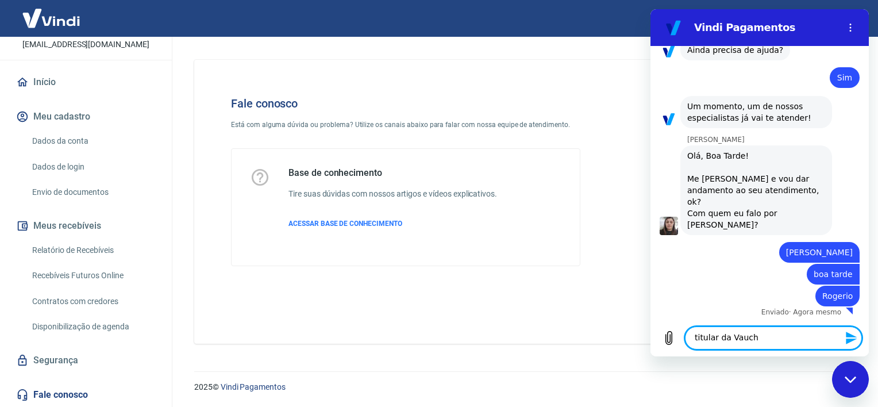
type textarea "titular da Vauche"
type textarea "x"
type textarea "titular da Vaucher"
type textarea "x"
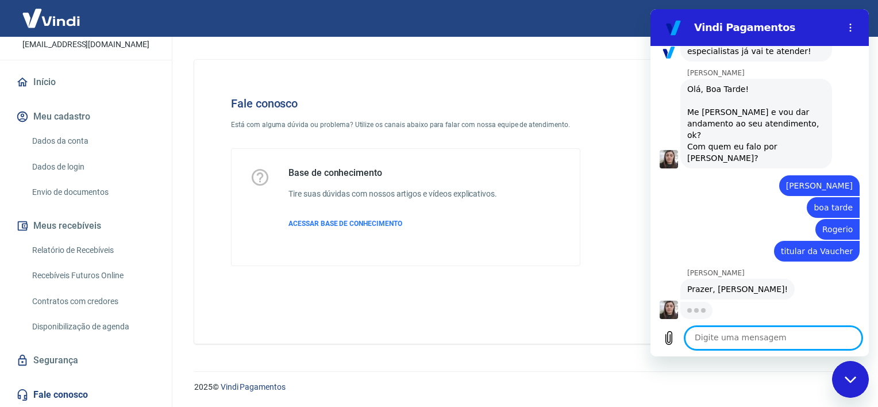
scroll to position [2180, 0]
type textarea "x"
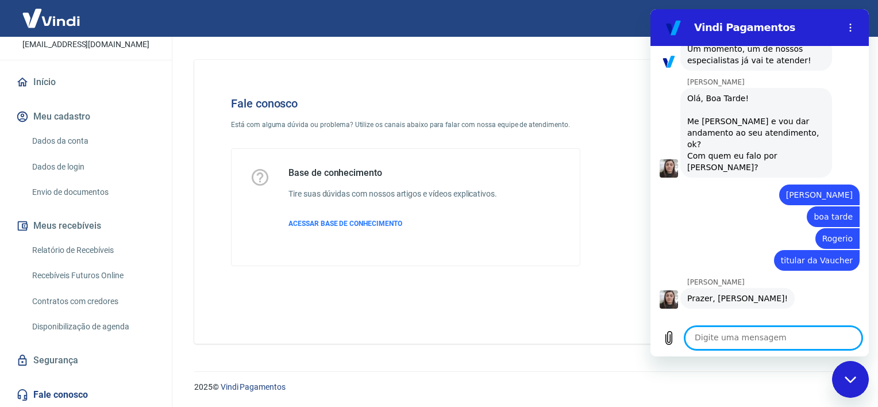
scroll to position [2174, 0]
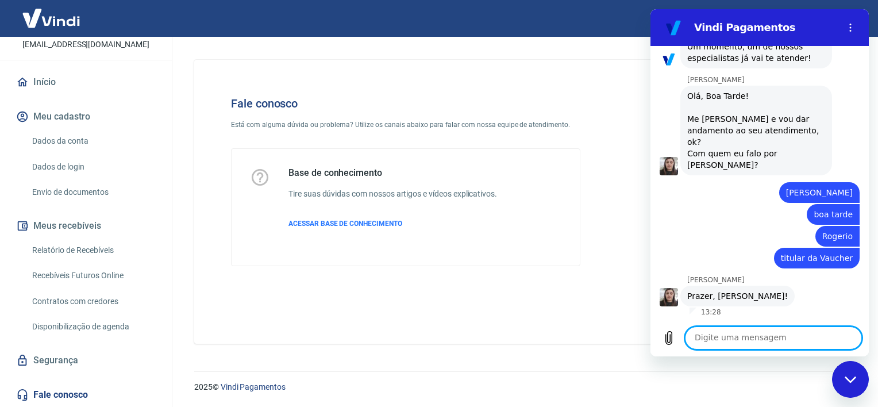
click at [736, 335] on textarea at bounding box center [773, 338] width 177 height 23
type textarea "e"
type textarea "x"
type textarea "es"
type textarea "x"
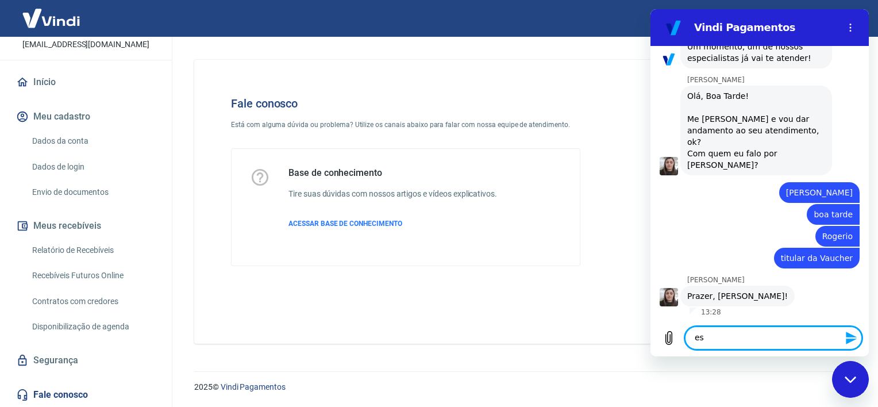
type textarea "est"
type textarea "x"
type textarea "esto"
type textarea "x"
type textarea "estou"
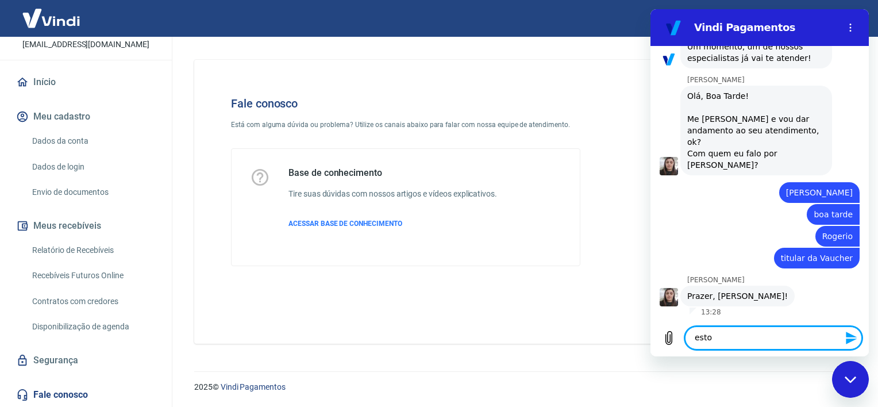
type textarea "x"
type textarea "estou"
type textarea "x"
type textarea "estou t"
type textarea "x"
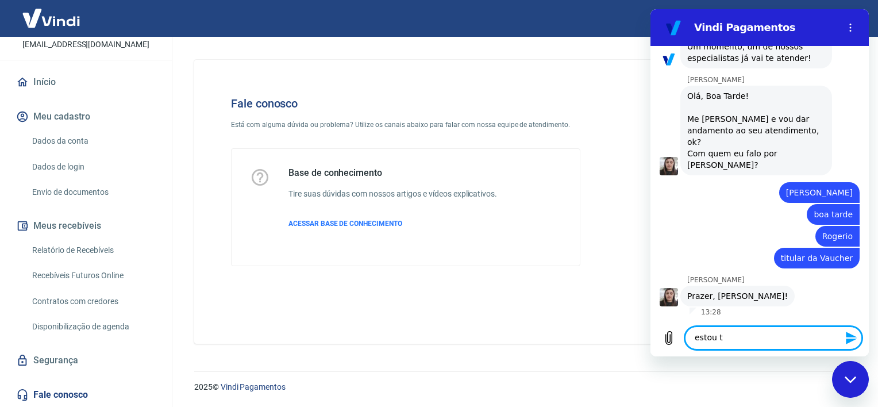
type textarea "estou te"
type textarea "x"
type textarea "estou ten"
type textarea "x"
type textarea "estou tend"
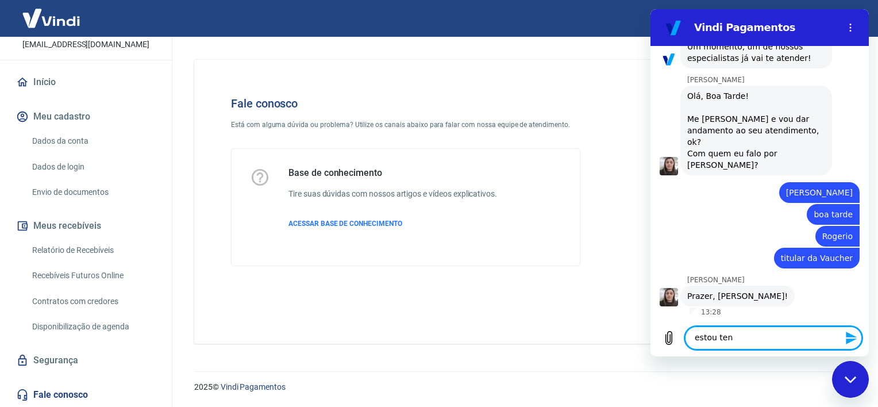
type textarea "x"
type textarea "estou tendo"
type textarea "x"
type textarea "estou tendo"
type textarea "x"
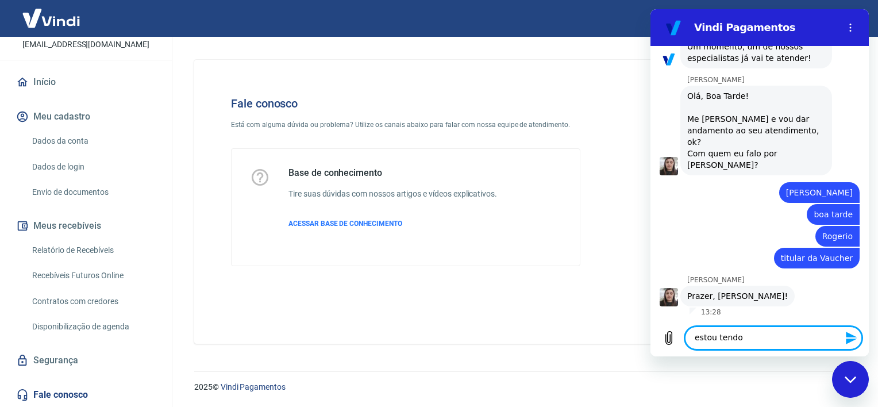
type textarea "estou tendo d"
type textarea "x"
type textarea "estou tendo di"
type textarea "x"
type textarea "estou tendo dif"
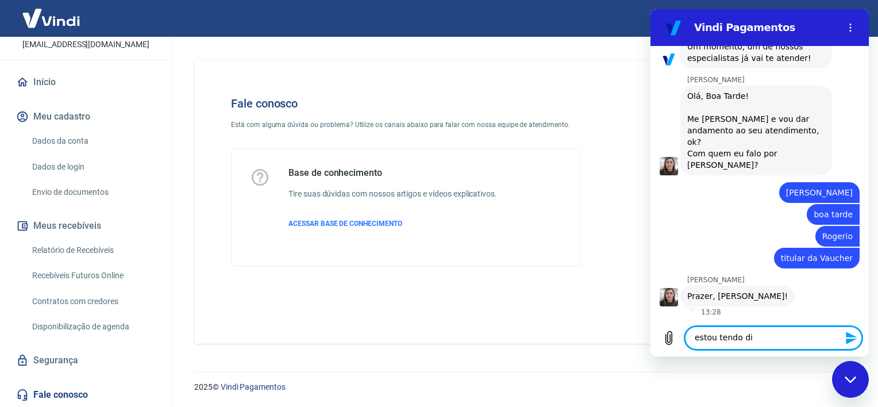
type textarea "x"
type textarea "estou tendo difi"
type textarea "x"
type textarea "estou tendo dific"
type textarea "x"
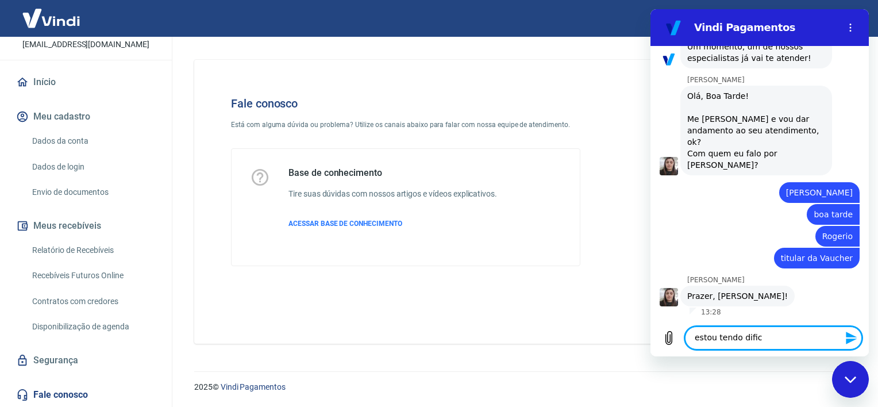
type textarea "estou tendo dificu"
type textarea "x"
type textarea "estou tendo dificul"
type textarea "x"
type textarea "estou tendo dificuld"
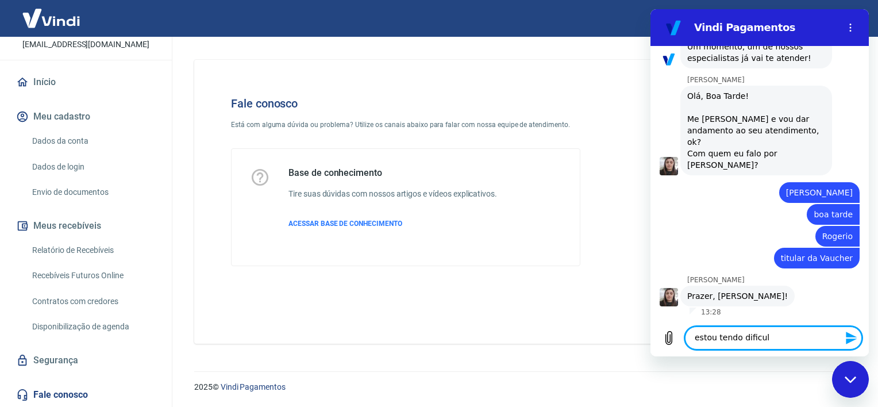
type textarea "x"
type textarea "estou tendo dificulda"
type textarea "x"
type textarea "estou tendo dificuldad"
type textarea "x"
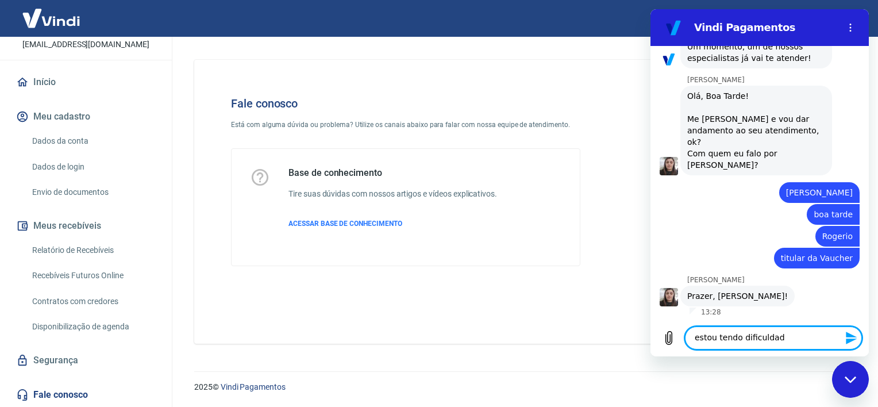
type textarea "estou tendo dificuldade"
type textarea "x"
type textarea "estou tendo dificuldades"
type textarea "x"
type textarea "estou tendo dificuldades"
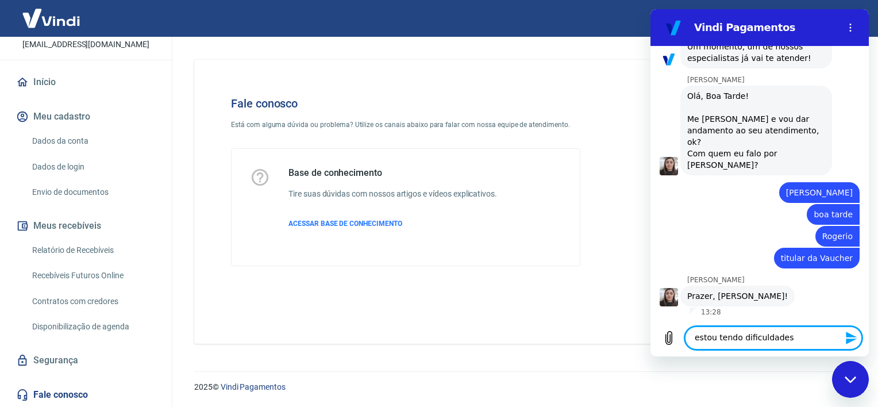
type textarea "x"
type textarea "estou tendo dificuldades c"
type textarea "x"
type textarea "estou tendo dificuldades co"
type textarea "x"
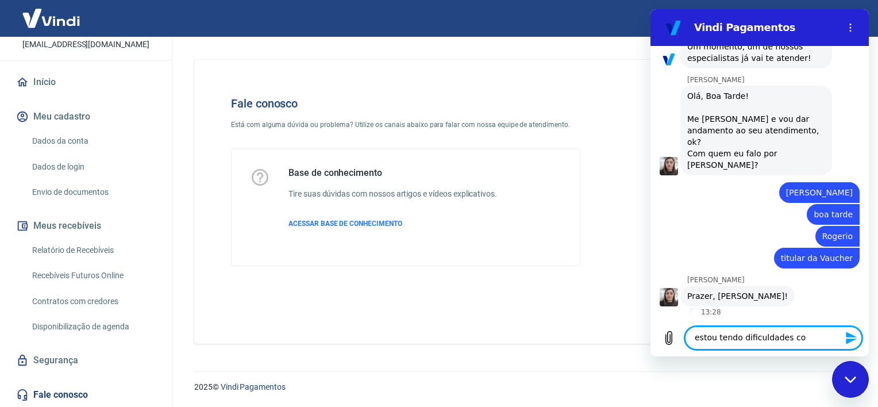
type textarea "estou tendo dificuldades com"
type textarea "x"
type textarea "estou tendo dificuldades com"
type textarea "x"
type textarea "estou tendo dificuldades com a"
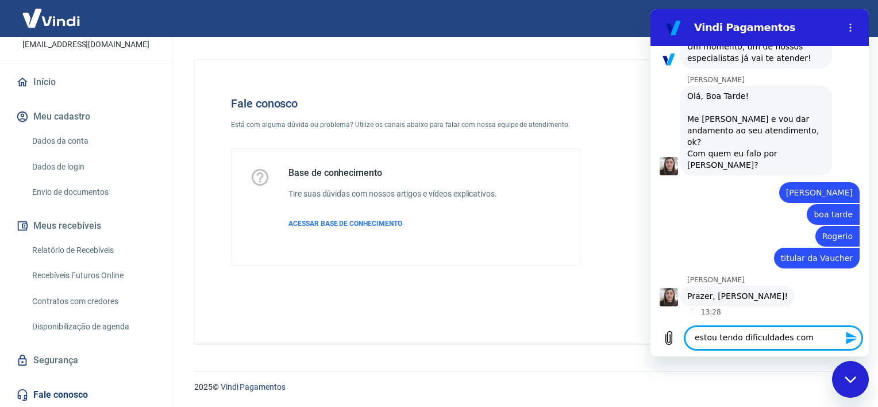
type textarea "x"
type textarea "estou tendo dificuldades com a"
type textarea "x"
type textarea "estou tendo dificuldades com a d"
type textarea "x"
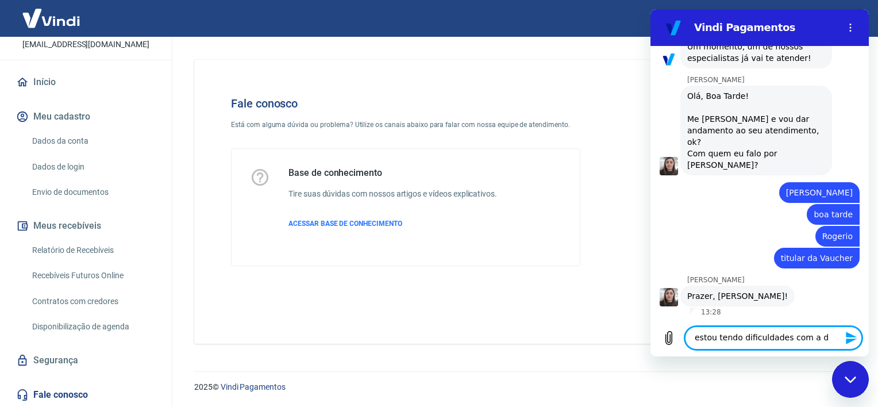
type textarea "estou tendo dificuldades com a do"
type textarea "x"
type textarea "estou tendo dificuldades com a doc"
type textarea "x"
type textarea "estou tendo dificuldades com a docu"
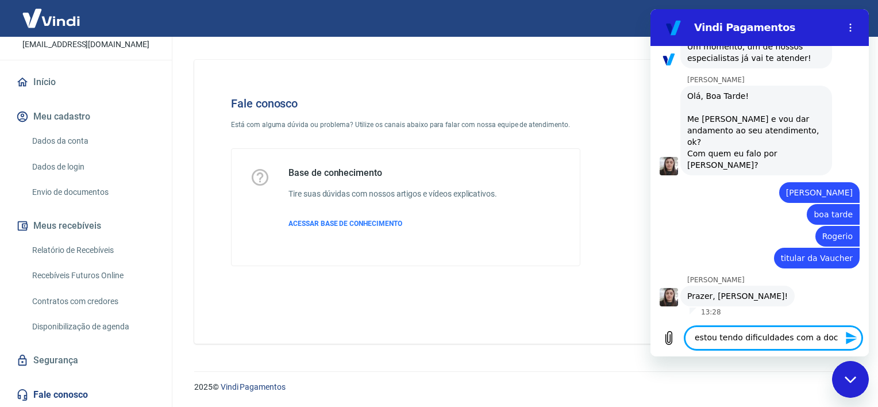
type textarea "x"
type textarea "estou tendo dificuldades com a docum"
type textarea "x"
type textarea "estou tendo dificuldades com a docume"
type textarea "x"
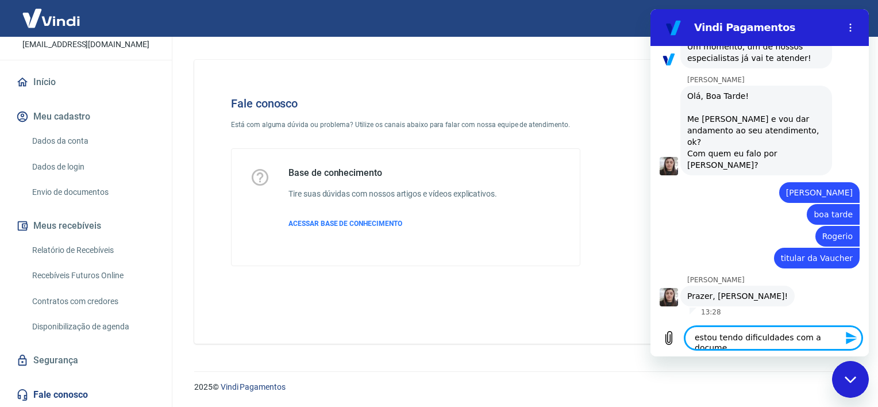
type textarea "estou tendo dificuldades com a documen"
type textarea "x"
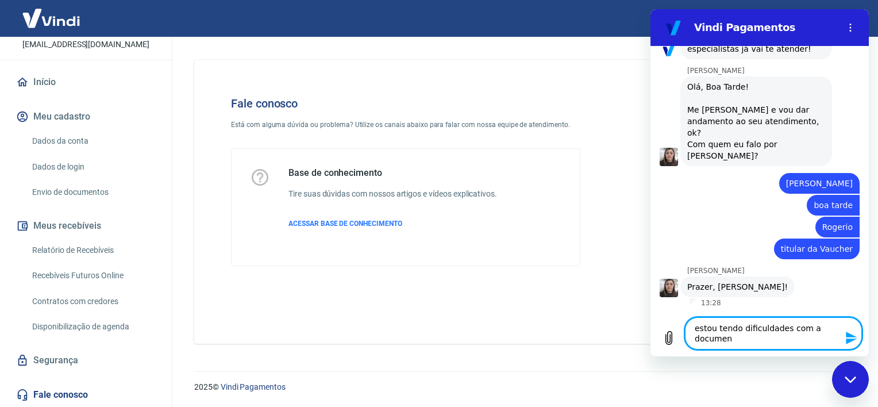
type textarea "estou tendo dificuldades com a document"
type textarea "x"
type textarea "estou tendo dificuldades com a documenta"
type textarea "x"
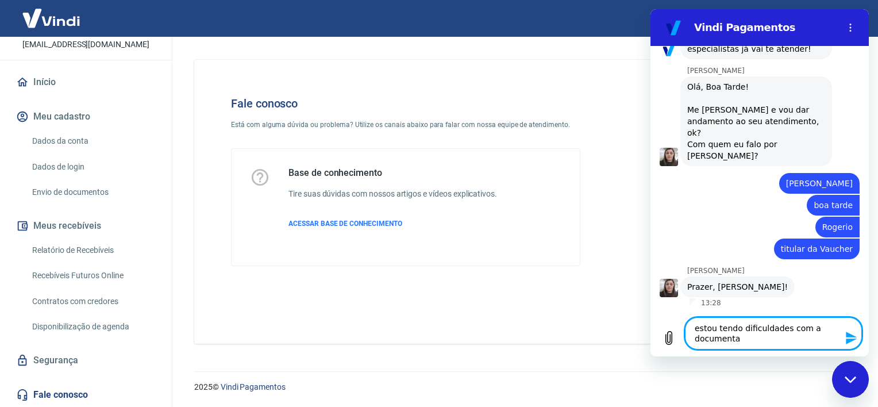
type textarea "estou tendo dificuldades com a documentaç"
type textarea "x"
type textarea "estou tendo dificuldades com a documentaç~~"
type textarea "x"
type textarea "estou tendo dificuldades com a documentaç~"
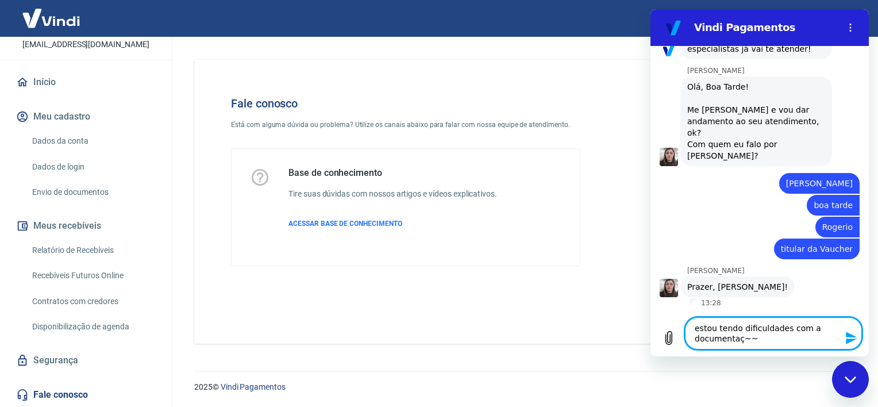
type textarea "x"
type textarea "estou tendo dificuldades com a documentaç"
type textarea "x"
type textarea "estou tendo dificuldades com a documentaçã"
type textarea "x"
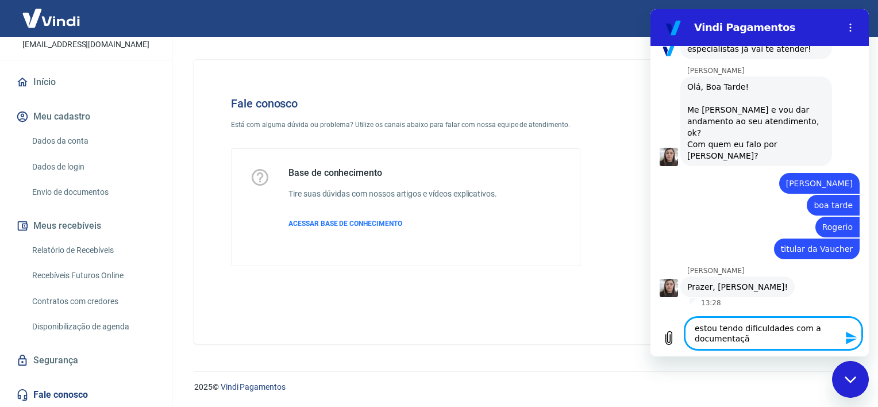
type textarea "estou tendo dificuldades com a documentação"
type textarea "x"
type textarea "estou tendo dificuldades com a documentação"
type textarea "x"
type textarea "estou tendo dificuldades com a documentação d"
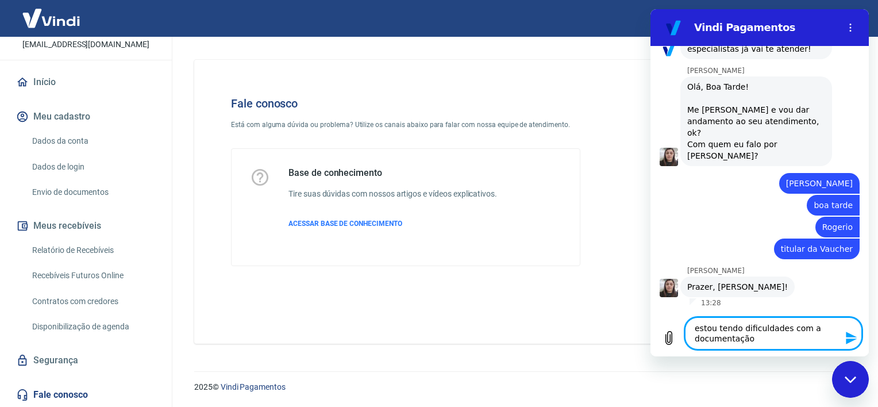
type textarea "x"
type textarea "estou tendo dificuldades com a documentação da"
type textarea "x"
type textarea "estou tendo dificuldades com a documentação da"
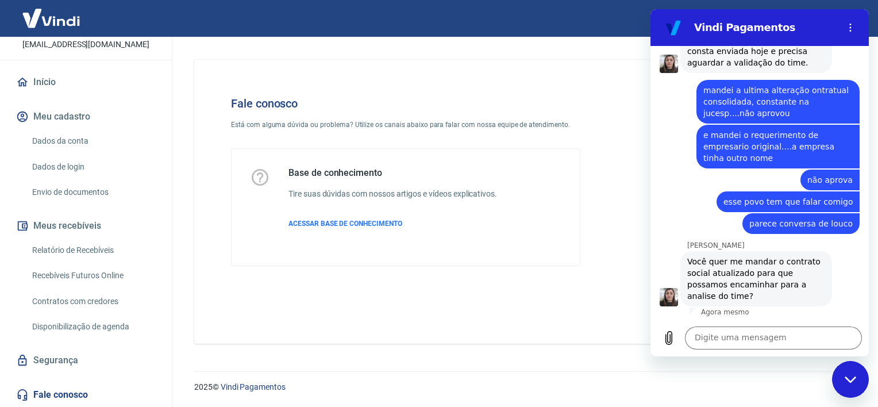
scroll to position [2585, 0]
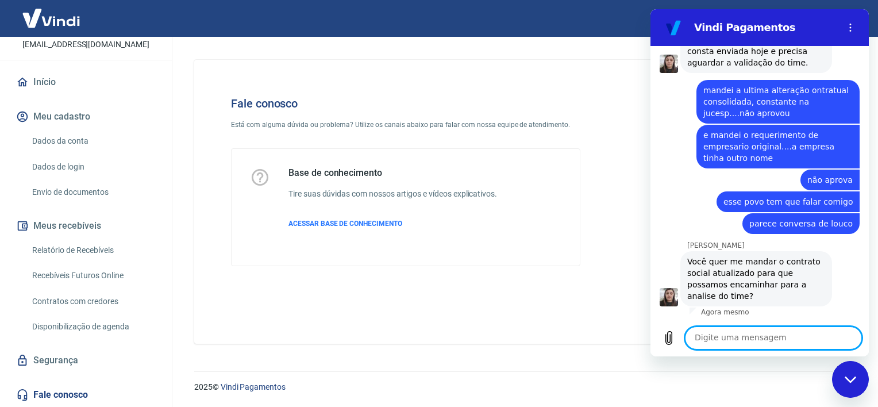
click at [762, 333] on textarea at bounding box center [773, 338] width 177 height 23
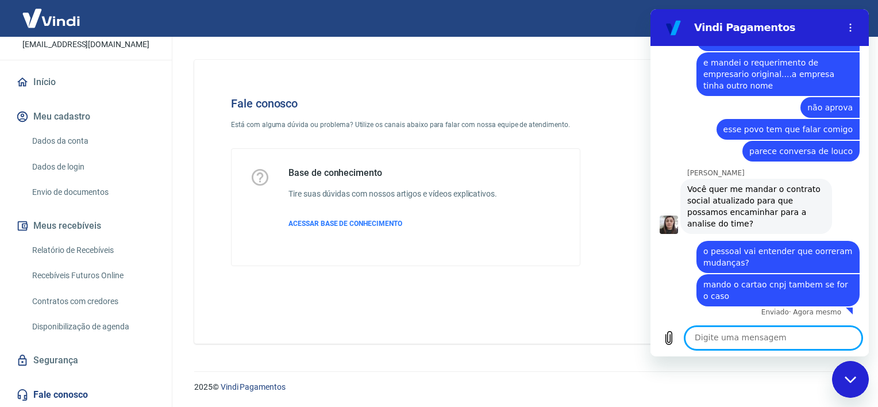
scroll to position [2658, 0]
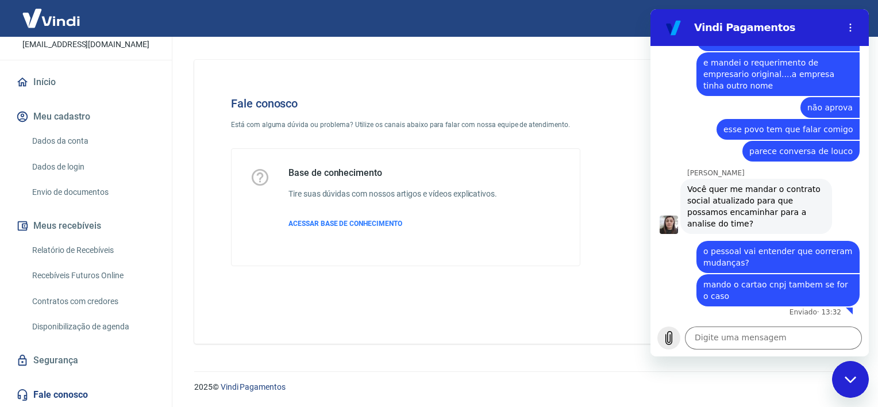
click at [671, 340] on icon "Carregar arquivo" at bounding box center [669, 338] width 6 height 13
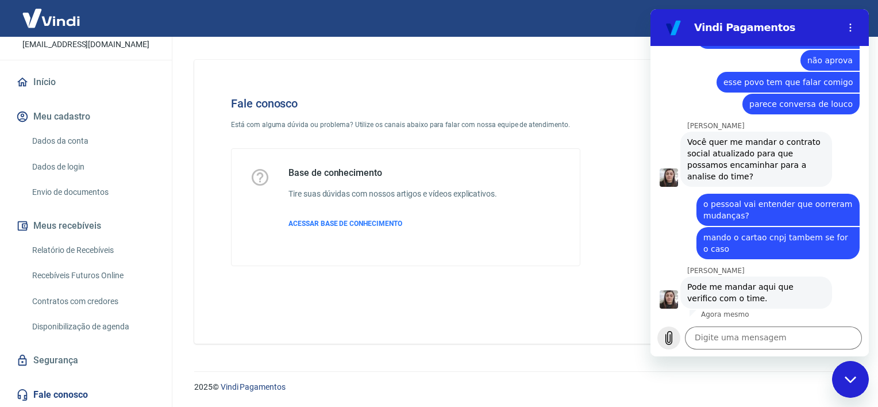
scroll to position [2707, 0]
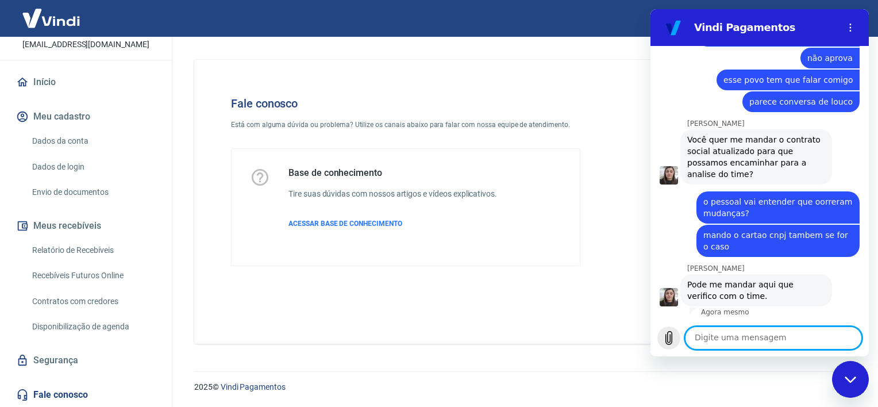
click at [670, 337] on icon "Carregar arquivo" at bounding box center [669, 338] width 6 height 13
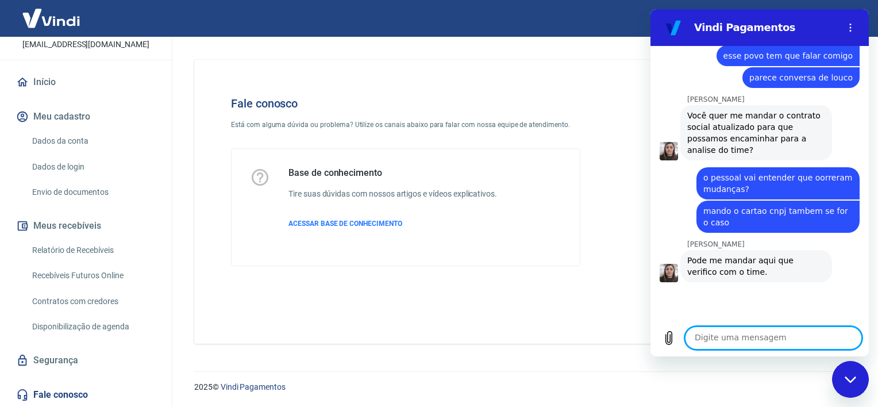
scroll to position [2739, 0]
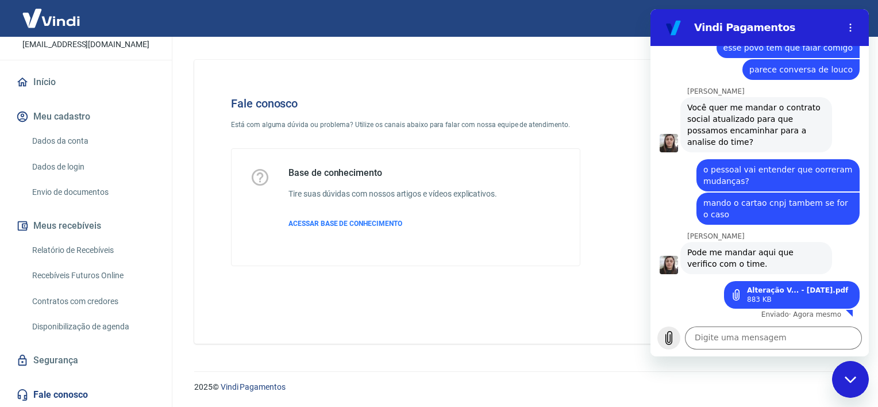
click at [667, 334] on icon "Carregar arquivo" at bounding box center [669, 338] width 14 height 14
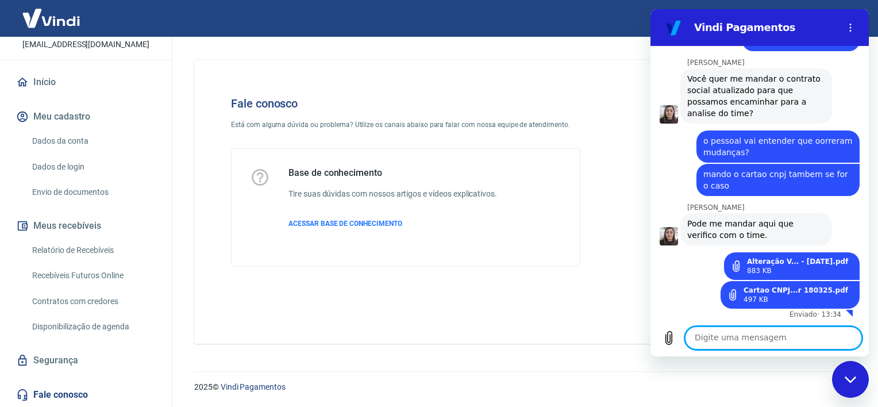
scroll to position [2769, 0]
click at [690, 336] on textarea at bounding box center [773, 338] width 177 height 23
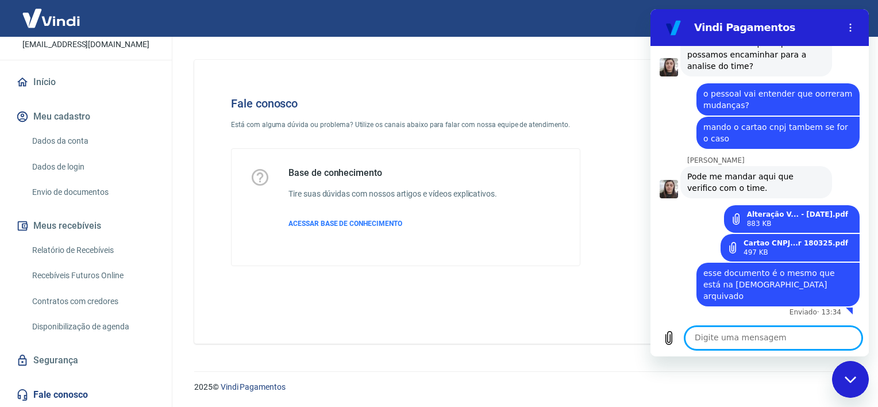
scroll to position [2804, 0]
click at [715, 340] on textarea at bounding box center [773, 338] width 177 height 23
click at [717, 341] on textarea at bounding box center [773, 338] width 177 height 23
click at [735, 339] on textarea at bounding box center [773, 338] width 177 height 23
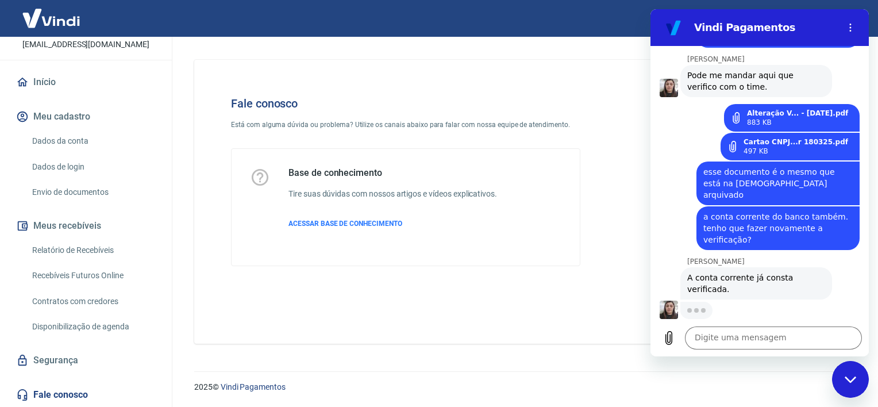
scroll to position [2904, 0]
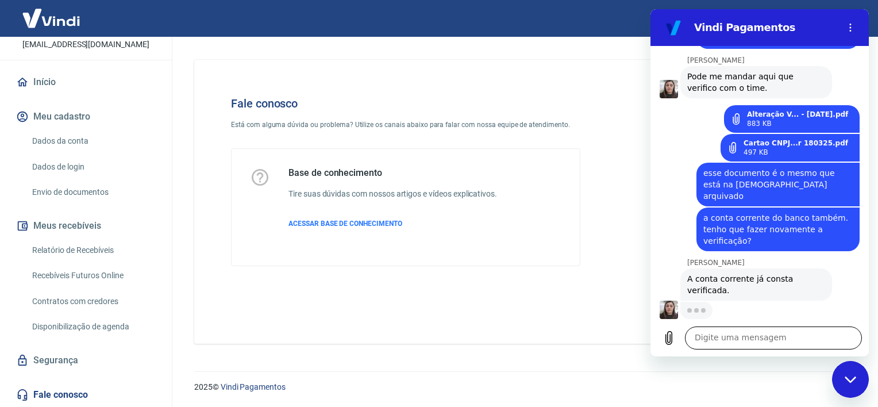
click at [709, 335] on textarea at bounding box center [773, 338] width 177 height 23
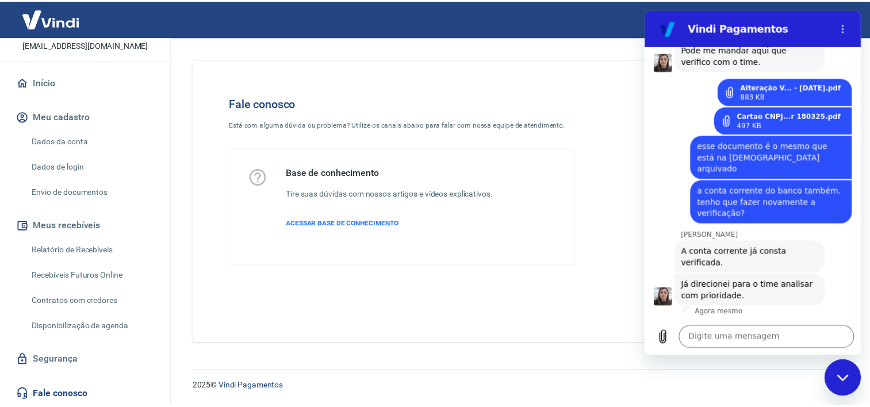
scroll to position [2932, 0]
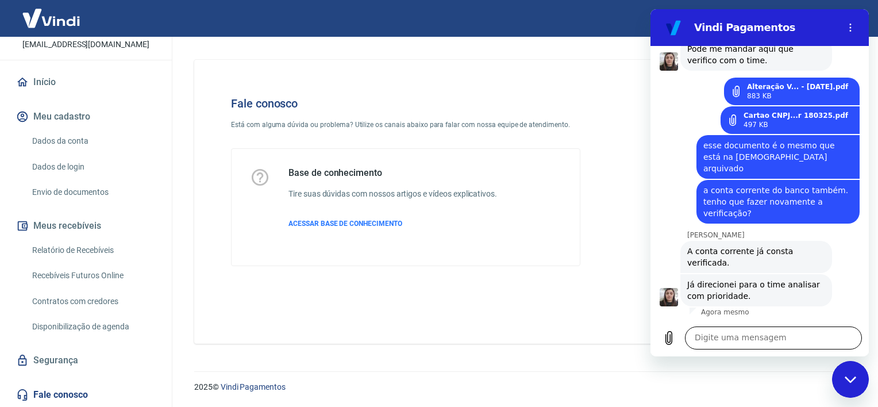
click at [729, 339] on textarea at bounding box center [773, 338] width 177 height 23
click at [98, 142] on link "Dados da conta" at bounding box center [93, 141] width 131 height 24
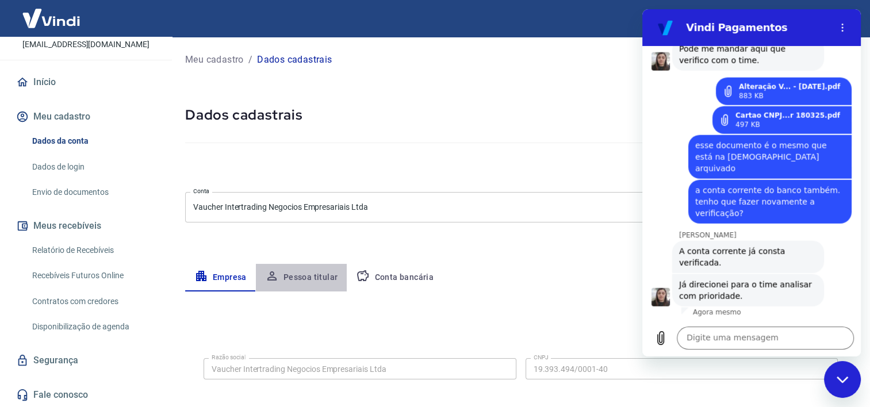
click at [315, 271] on button "Pessoa titular" at bounding box center [301, 278] width 91 height 28
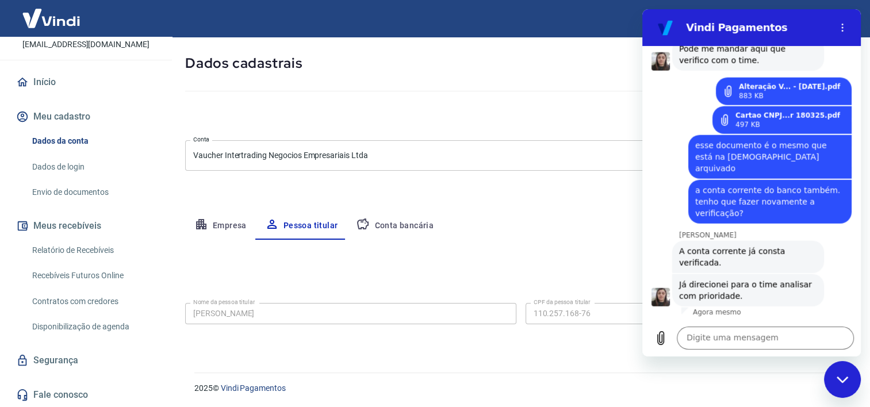
scroll to position [52, 0]
click at [378, 224] on button "Conta bancária" at bounding box center [395, 226] width 96 height 28
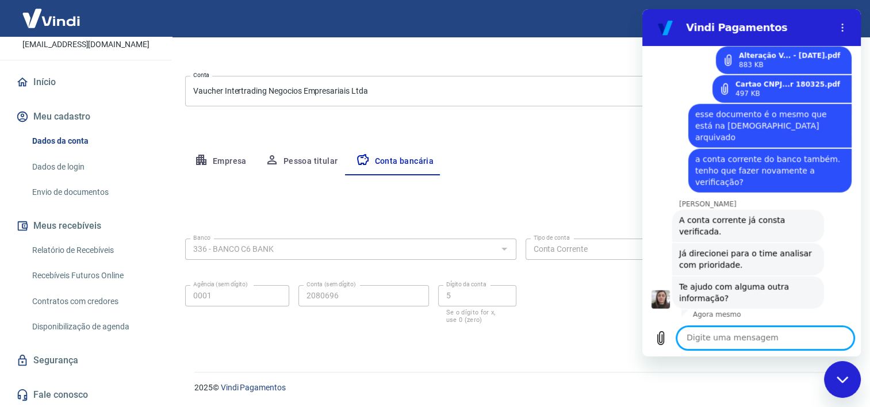
scroll to position [2965, 0]
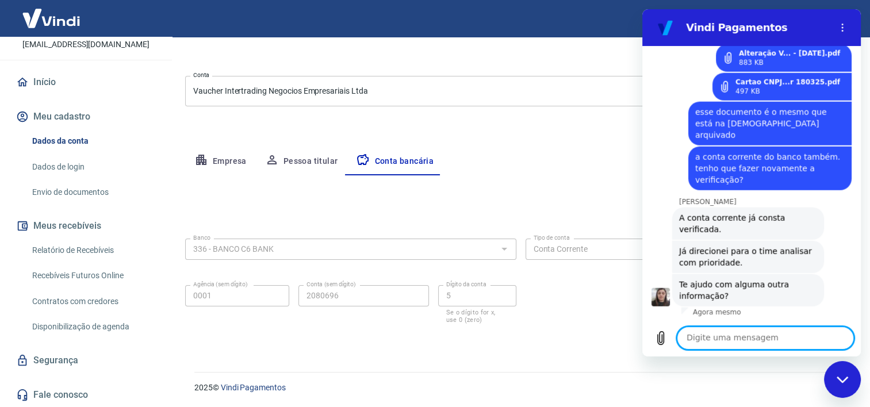
click at [713, 343] on textarea at bounding box center [765, 338] width 177 height 23
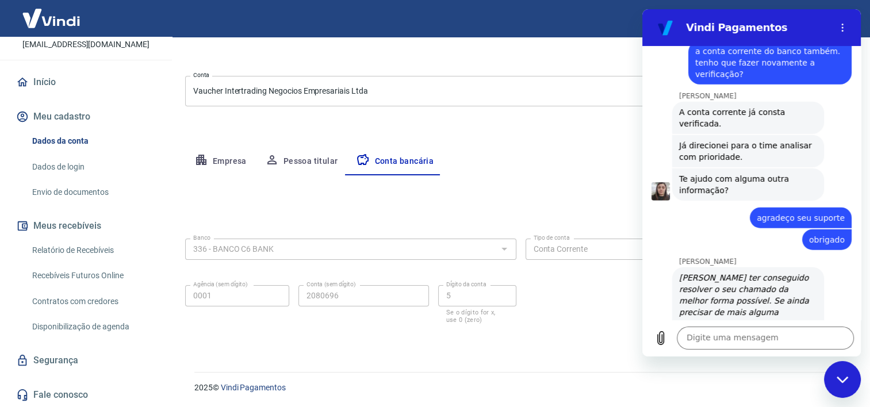
scroll to position [3294, 0]
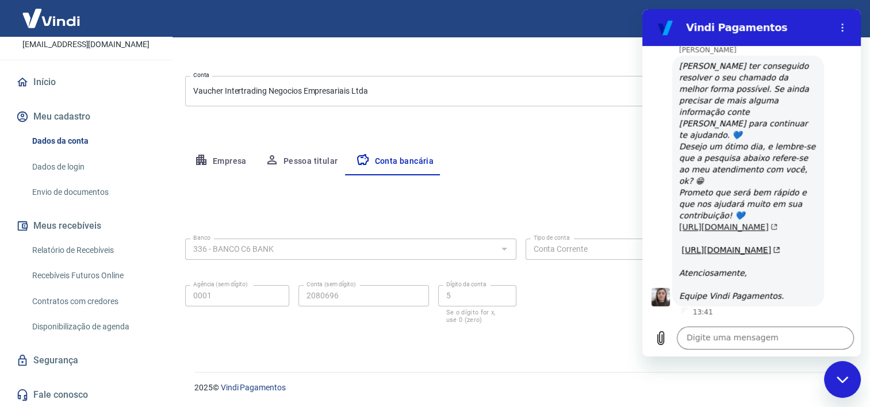
click at [728, 222] on link "https://atendimento-pagamentos.vindi.com.br/requests/1186666/satisfaction/new/s…" at bounding box center [728, 226] width 98 height 9
click at [720, 245] on link "https://g.page/r/CVG4FibZJa2aEAg/review" at bounding box center [730, 249] width 98 height 9
click at [591, 137] on div "Meu cadastro / Dados cadastrais Dados cadastrais Cancelar conta Conta Vaucher I…" at bounding box center [520, 140] width 699 height 438
